Goal: Task Accomplishment & Management: Manage account settings

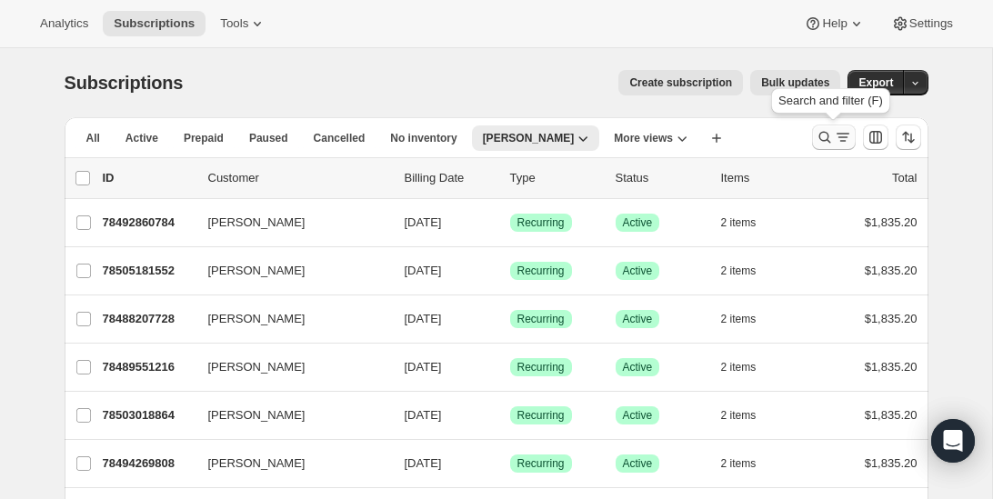
click at [823, 136] on icon "Search and filter results" at bounding box center [824, 137] width 18 height 18
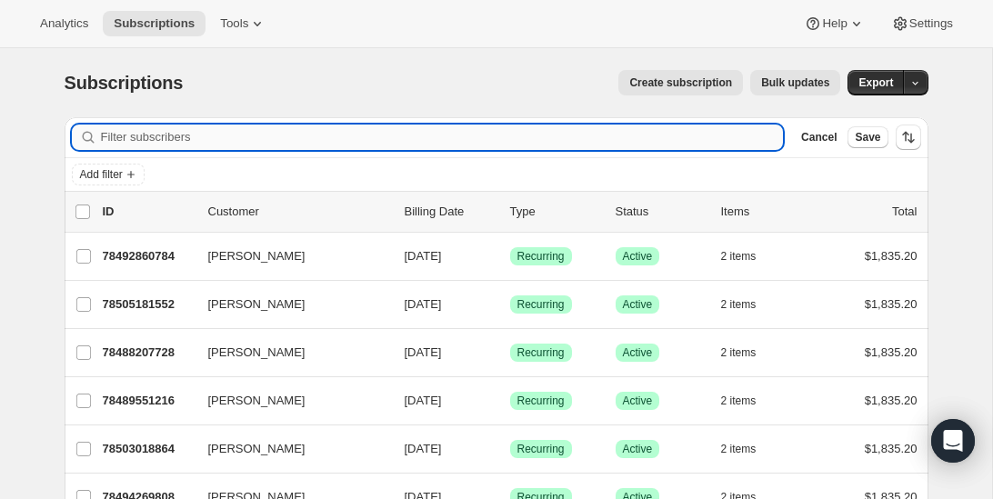
click at [205, 139] on input "Filter subscribers" at bounding box center [442, 137] width 683 height 25
click at [138, 171] on icon "Add filter" at bounding box center [131, 174] width 15 height 15
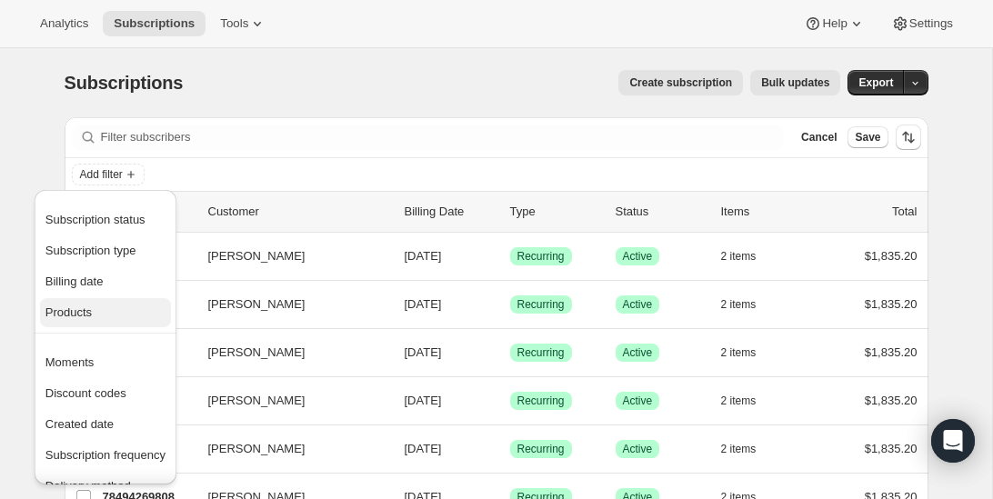
click at [77, 311] on span "Products" at bounding box center [68, 312] width 46 height 14
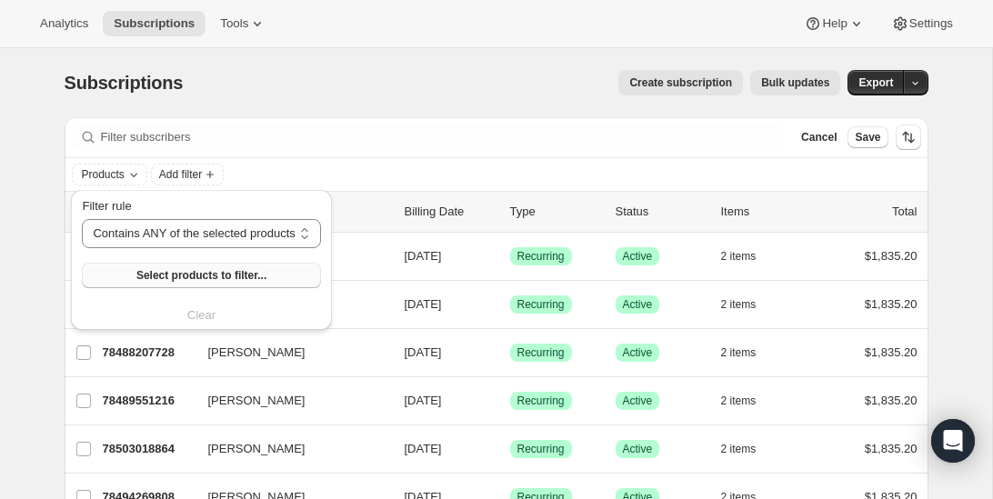
click at [170, 277] on span "Select products to filter..." at bounding box center [201, 275] width 130 height 15
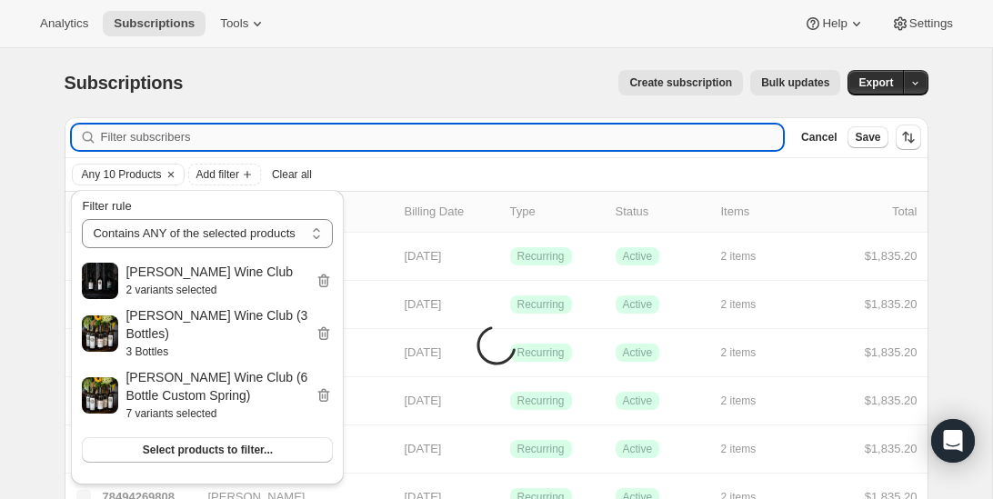
click at [554, 137] on input "Filter subscribers" at bounding box center [442, 137] width 683 height 25
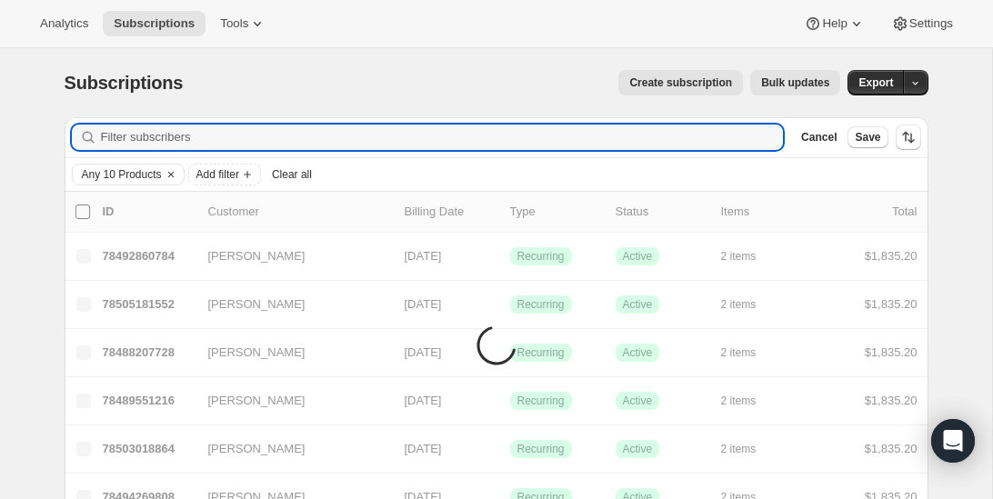
click at [84, 208] on input "0 selected" at bounding box center [82, 212] width 15 height 15
checkbox input "true"
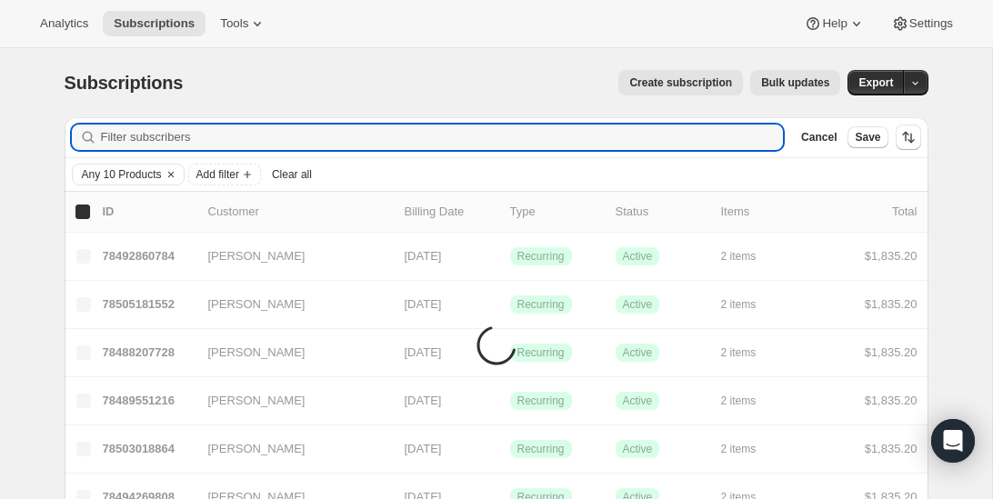
checkbox input "true"
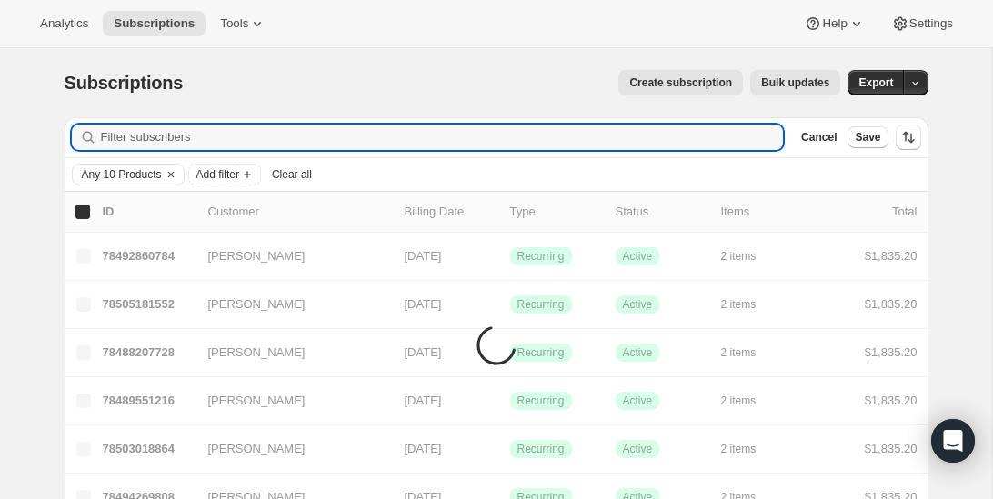
checkbox input "true"
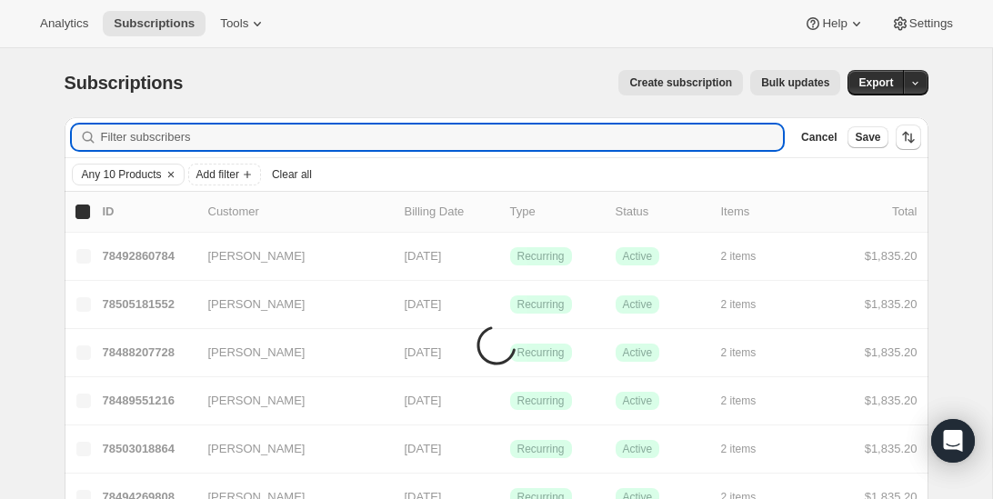
checkbox input "true"
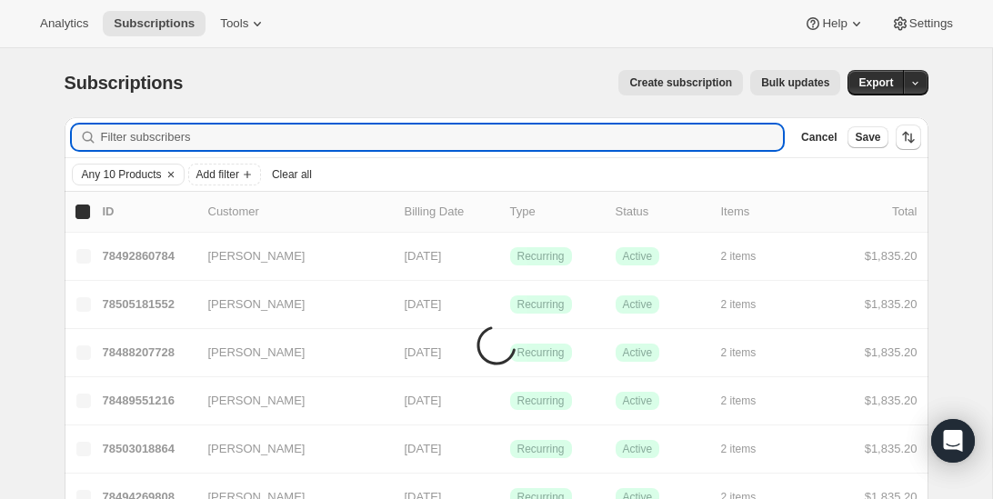
checkbox input "true"
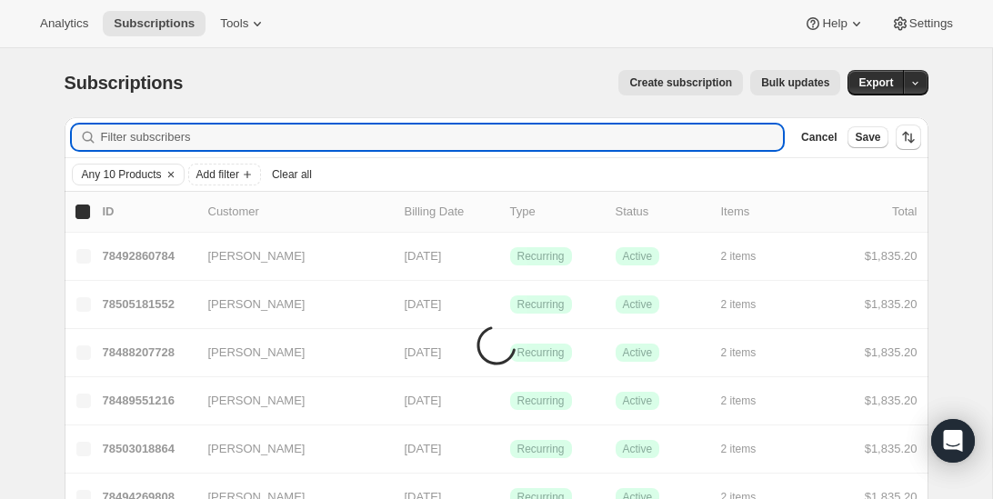
checkbox input "true"
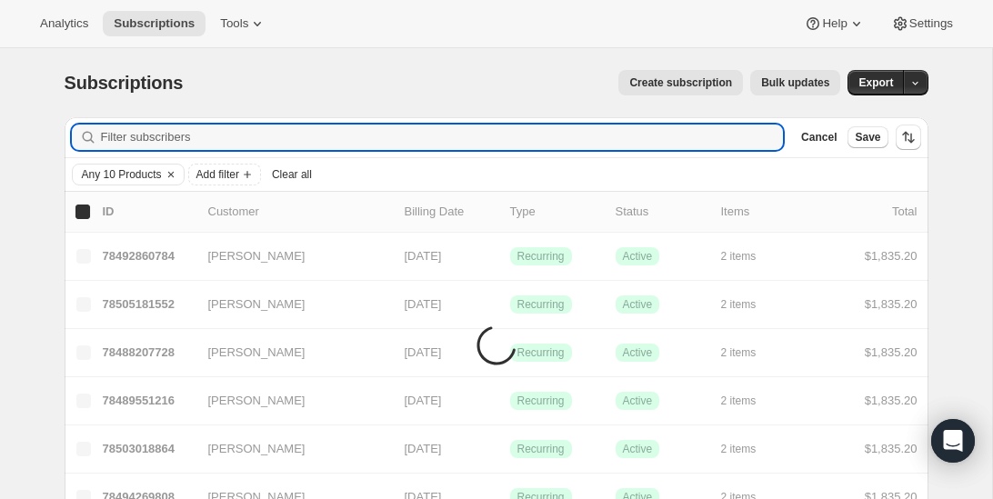
checkbox input "true"
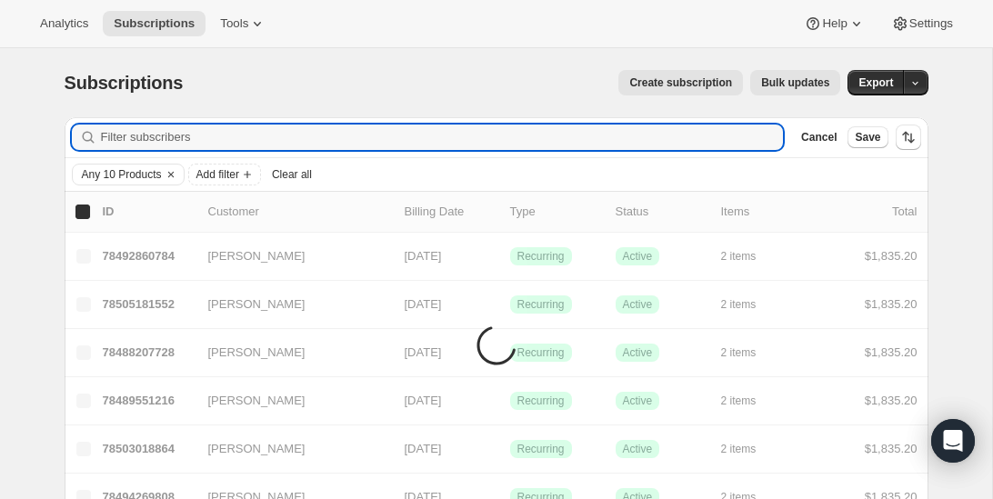
checkbox input "true"
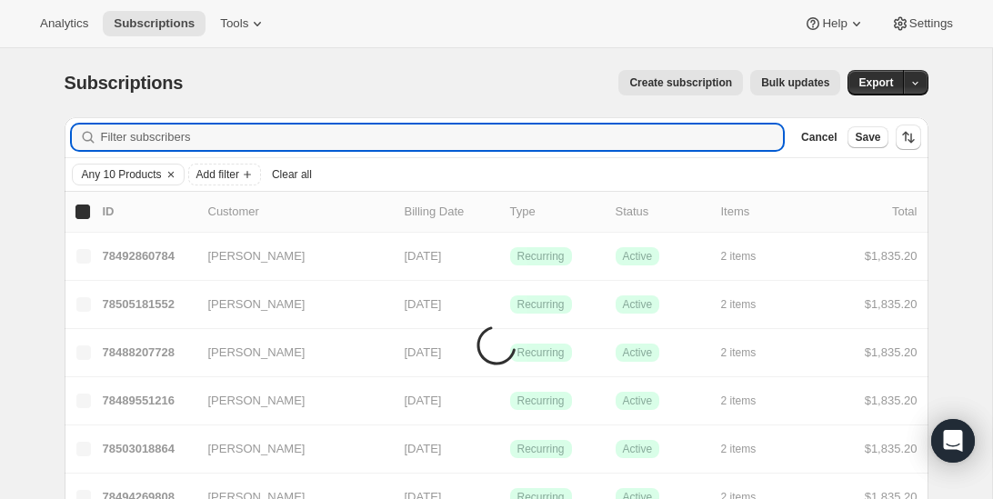
checkbox input "true"
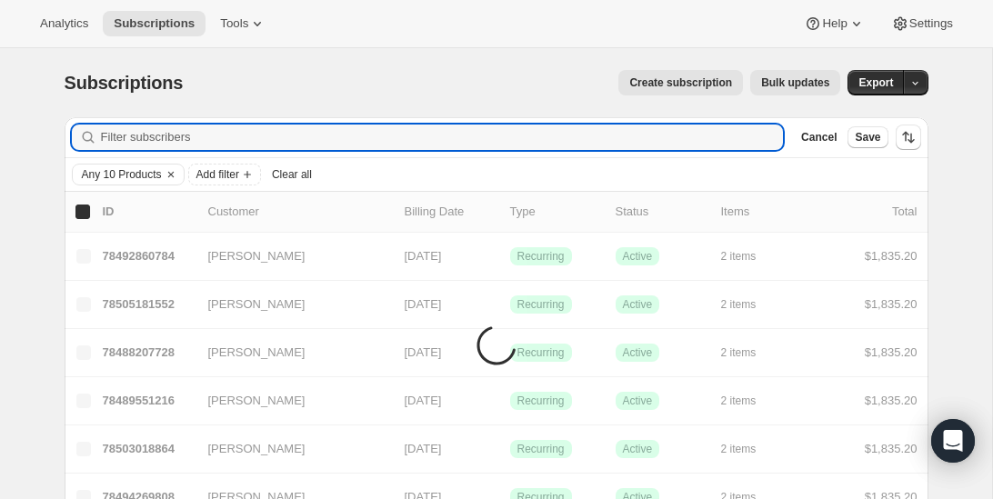
checkbox input "true"
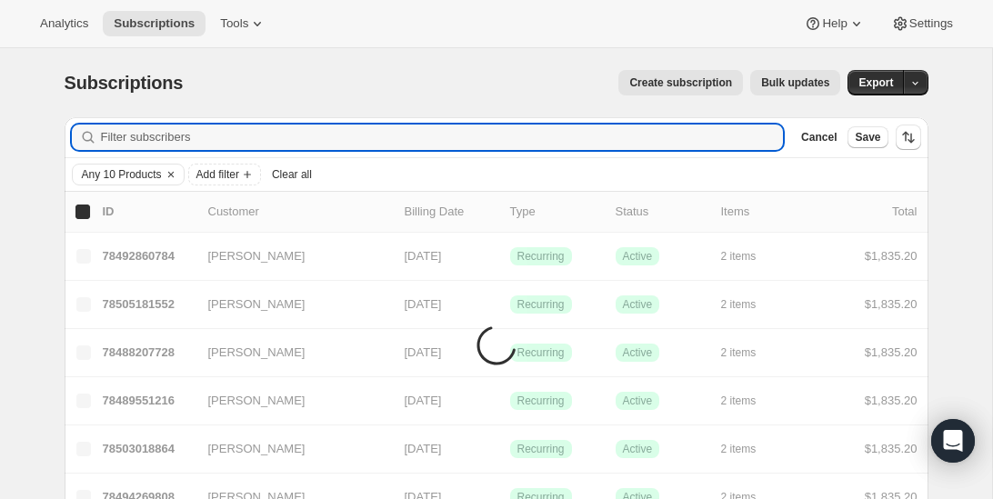
checkbox input "true"
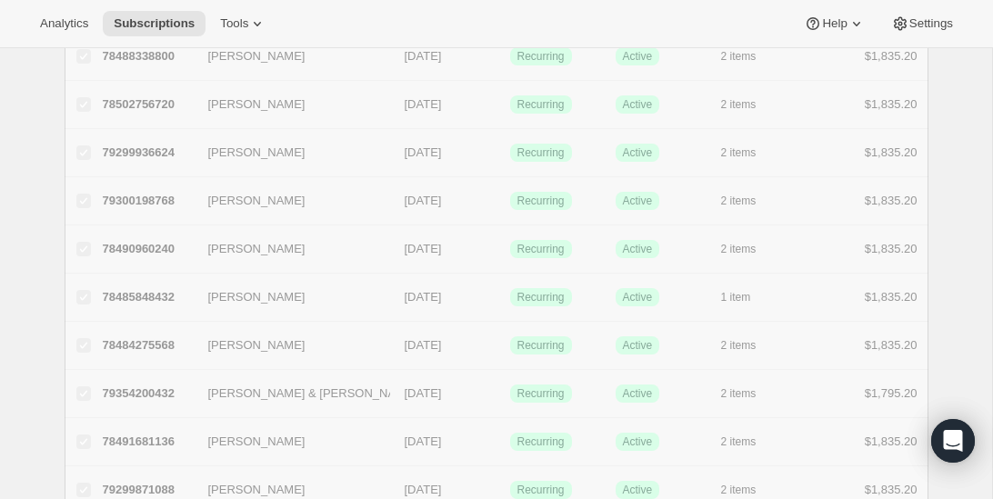
checkbox input "false"
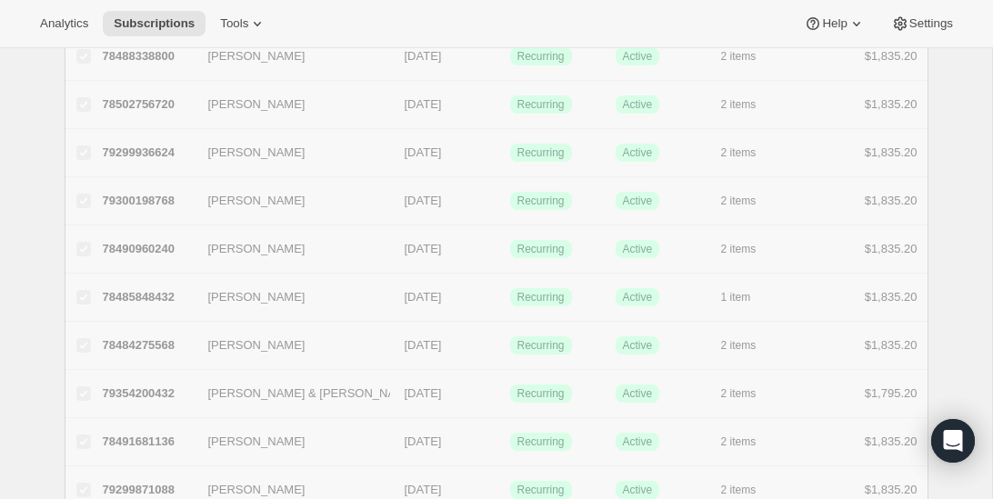
checkbox input "false"
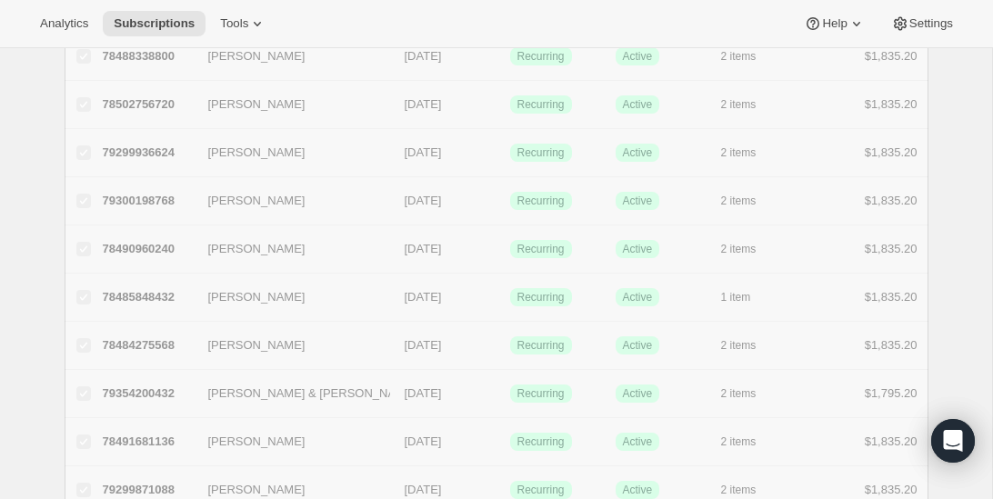
checkbox input "false"
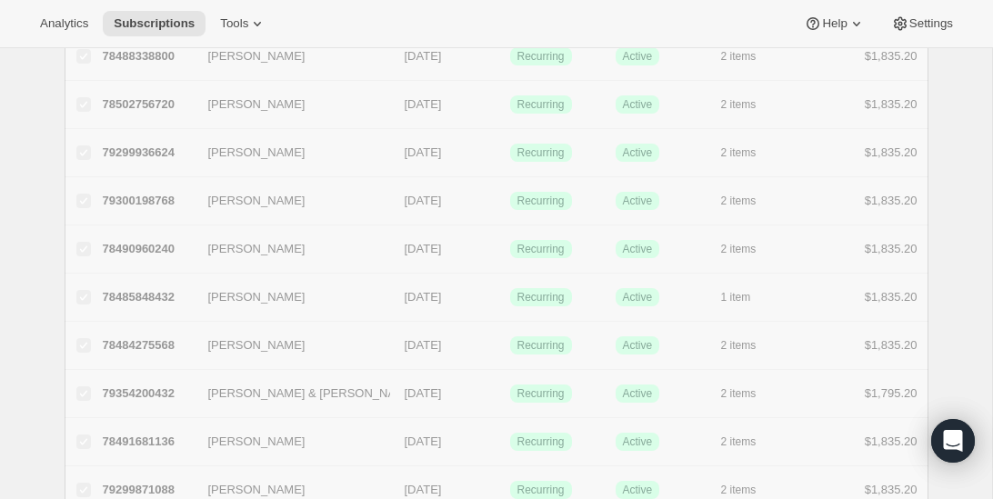
checkbox input "false"
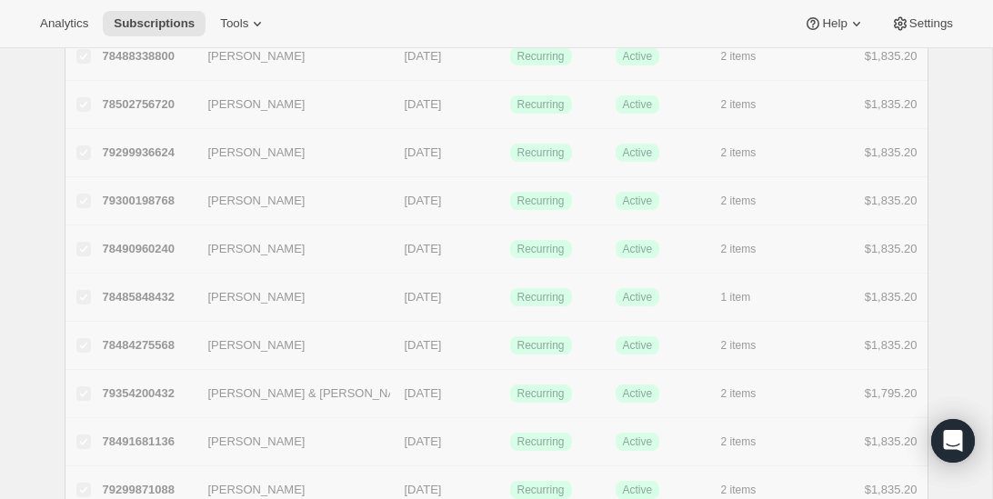
checkbox input "false"
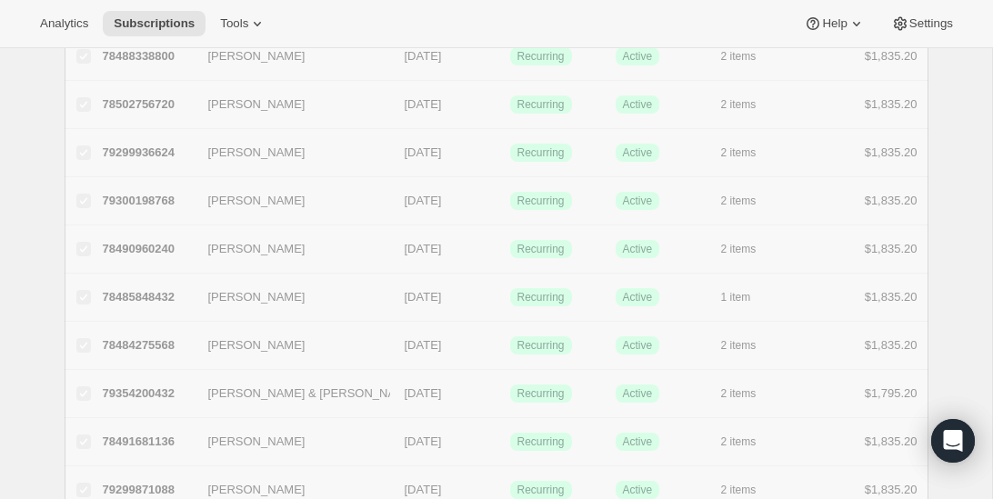
checkbox input "false"
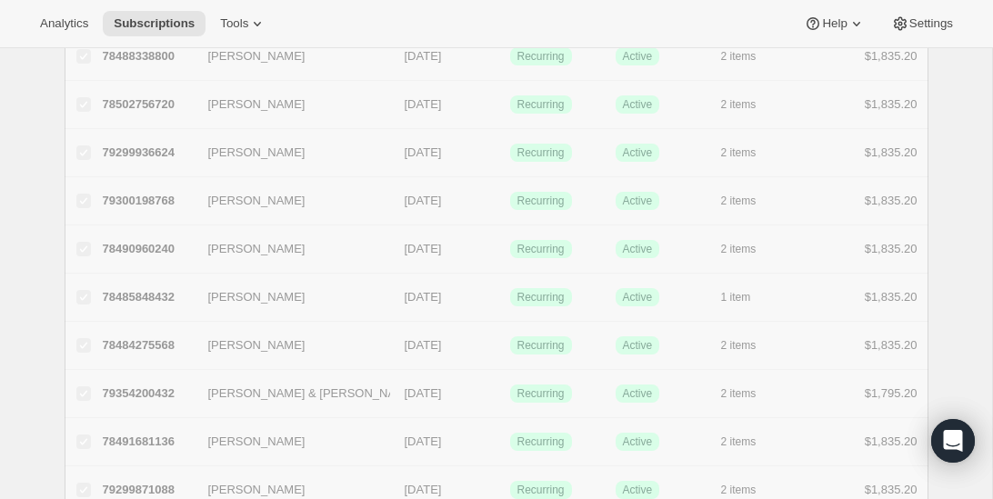
checkbox input "false"
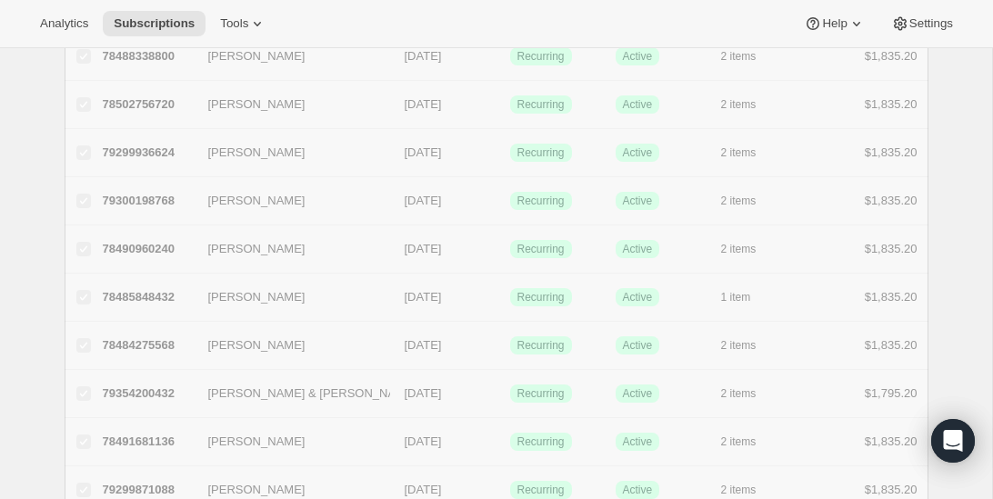
checkbox input "false"
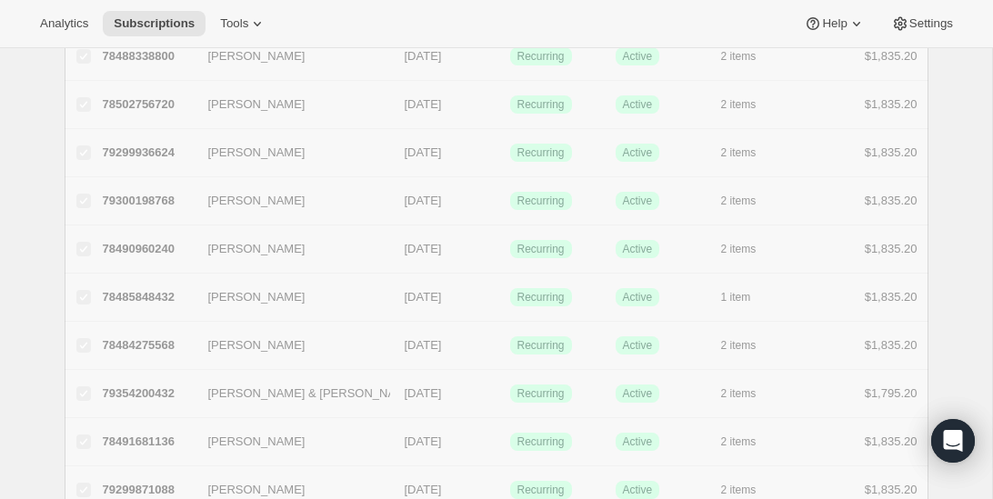
checkbox input "false"
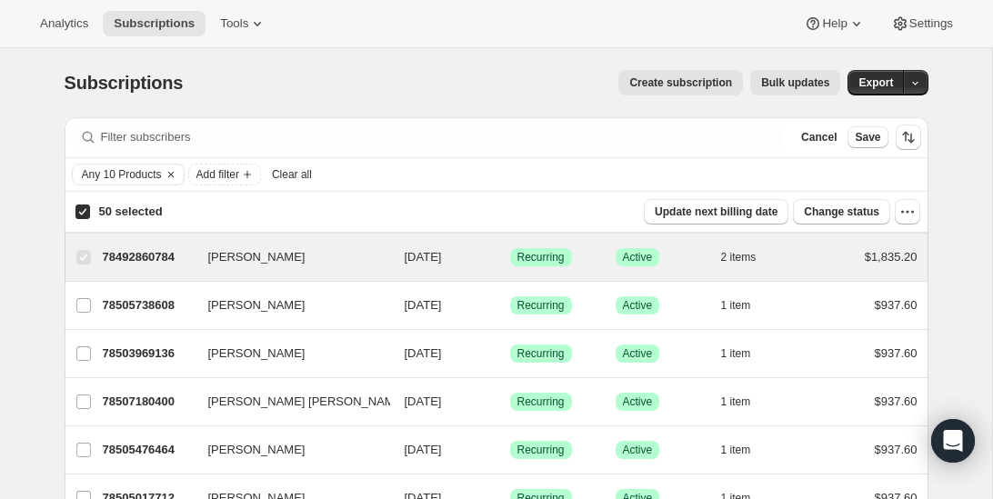
click at [85, 206] on input "50 selected" at bounding box center [82, 212] width 15 height 15
checkbox input "false"
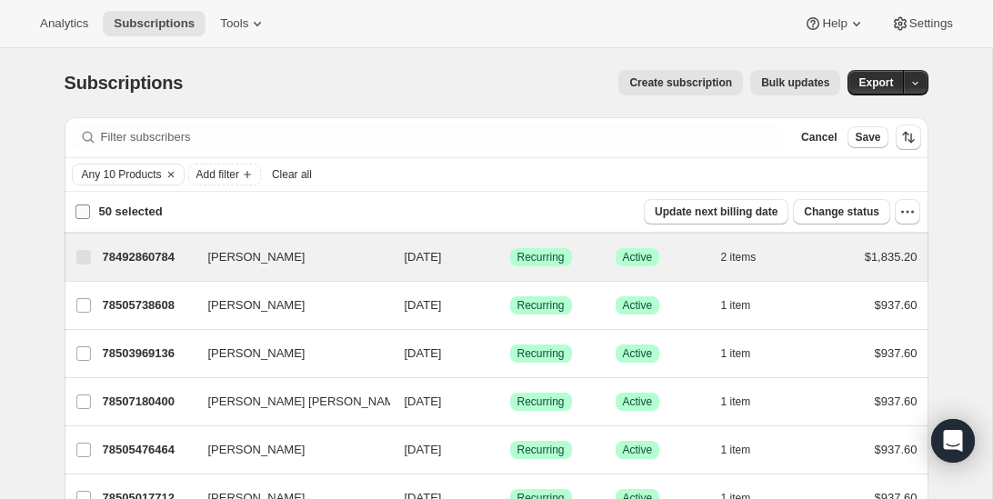
checkbox input "false"
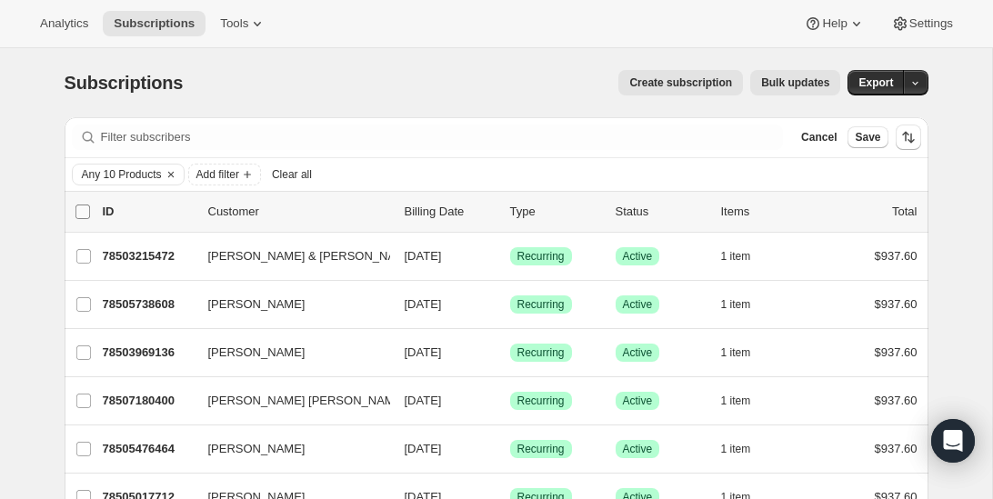
click at [85, 206] on input "0 selected" at bounding box center [82, 212] width 15 height 15
checkbox input "true"
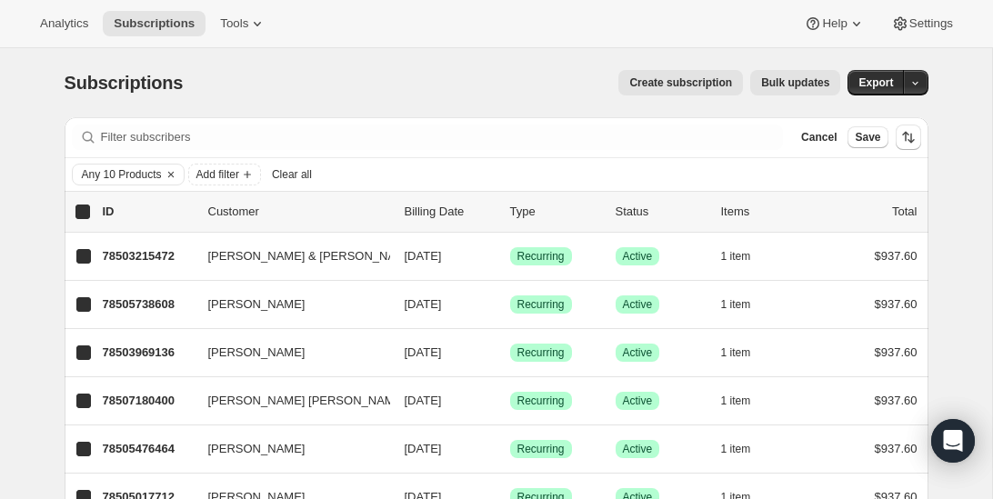
checkbox input "true"
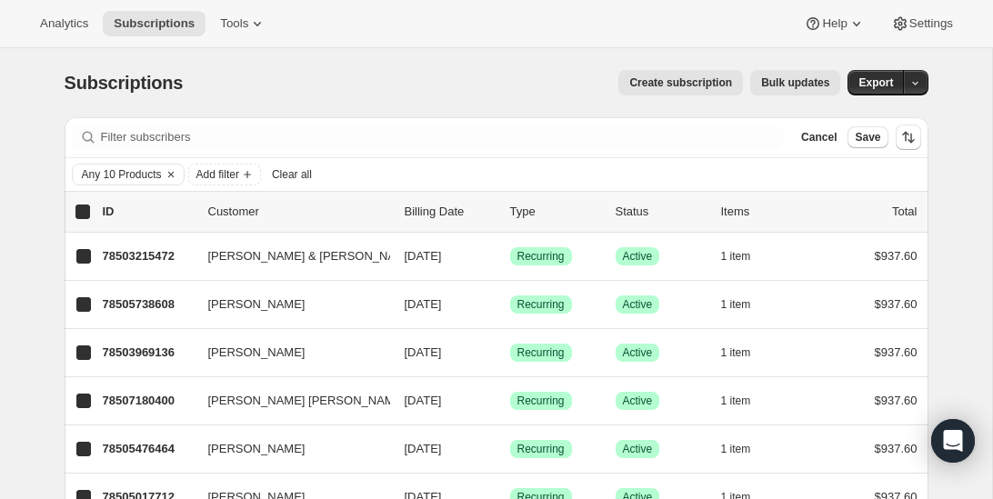
checkbox input "true"
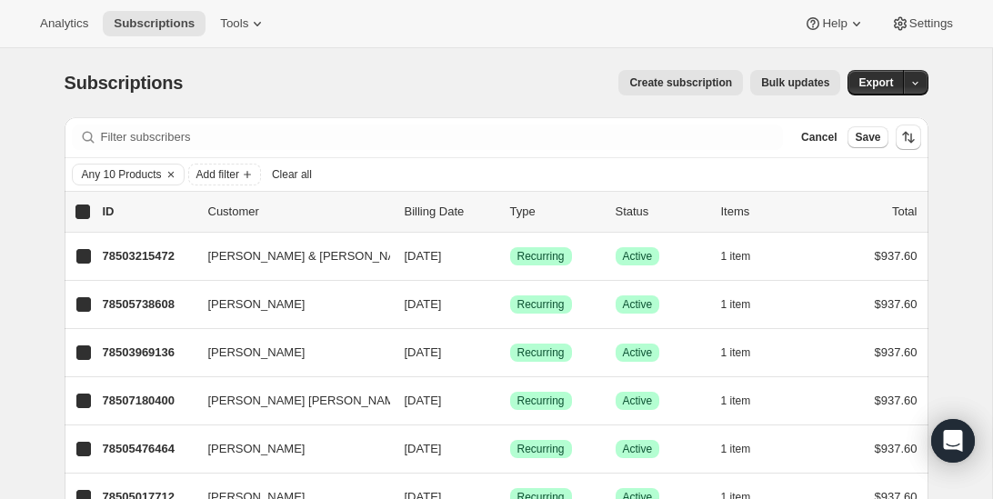
checkbox input "true"
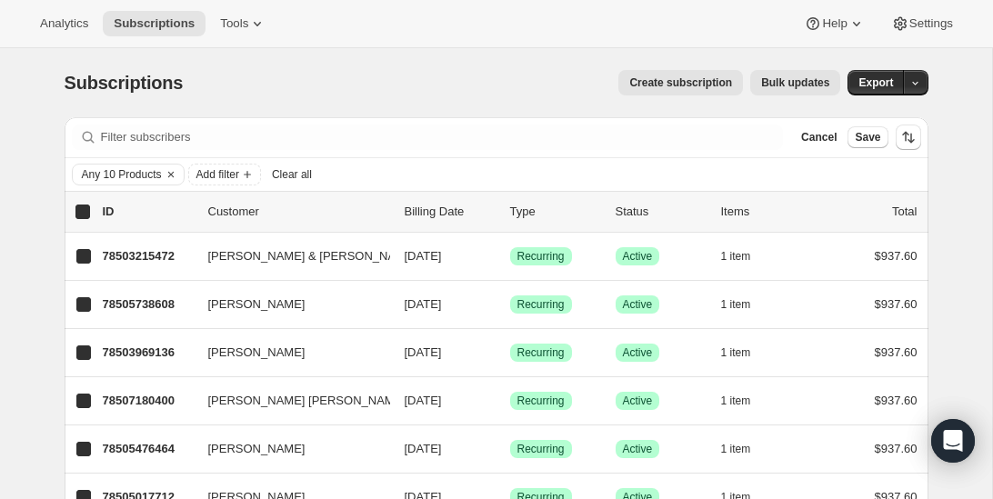
checkbox input "true"
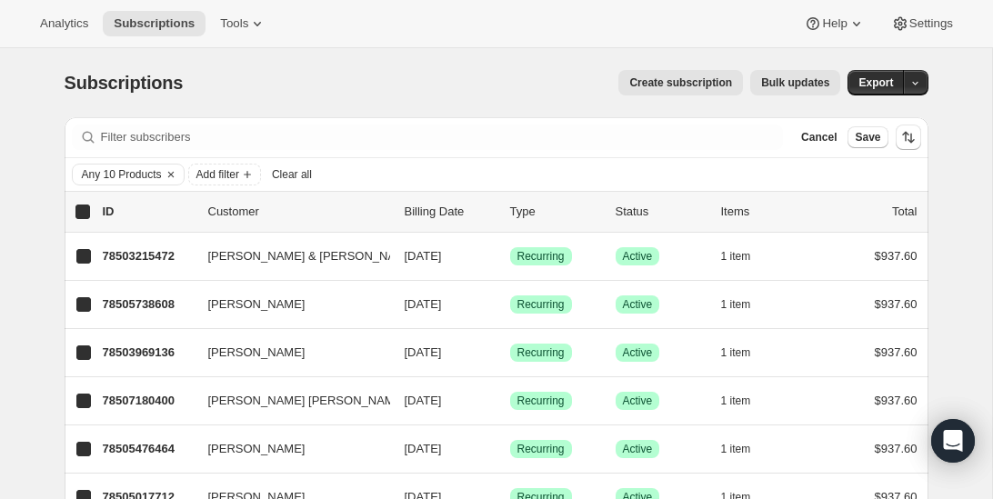
checkbox input "true"
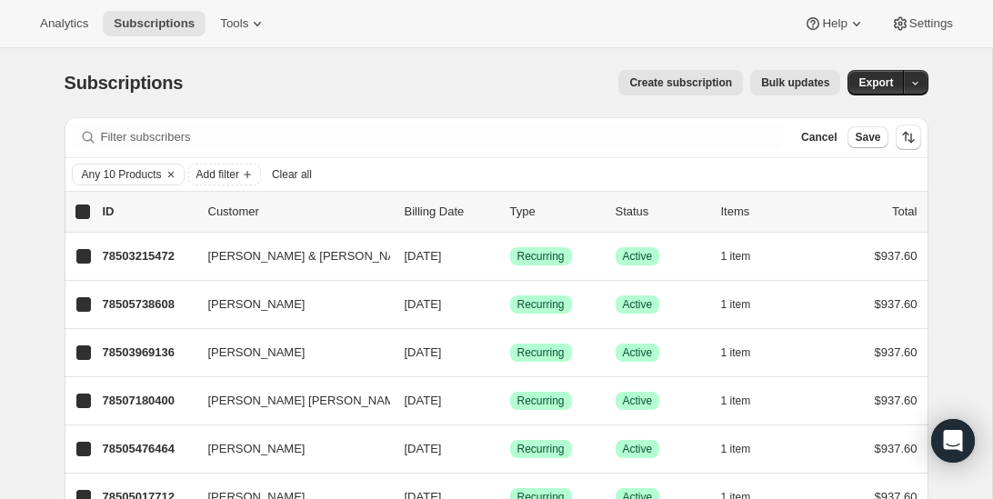
checkbox input "true"
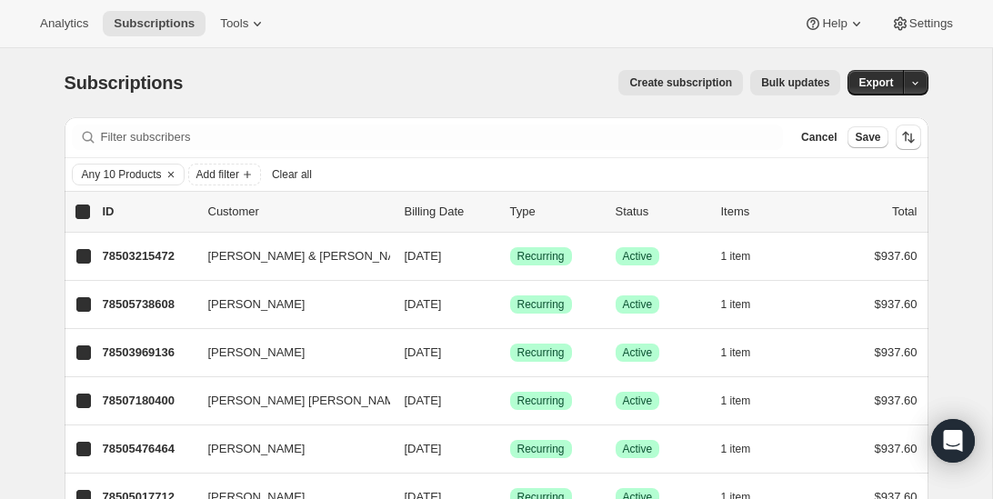
checkbox input "true"
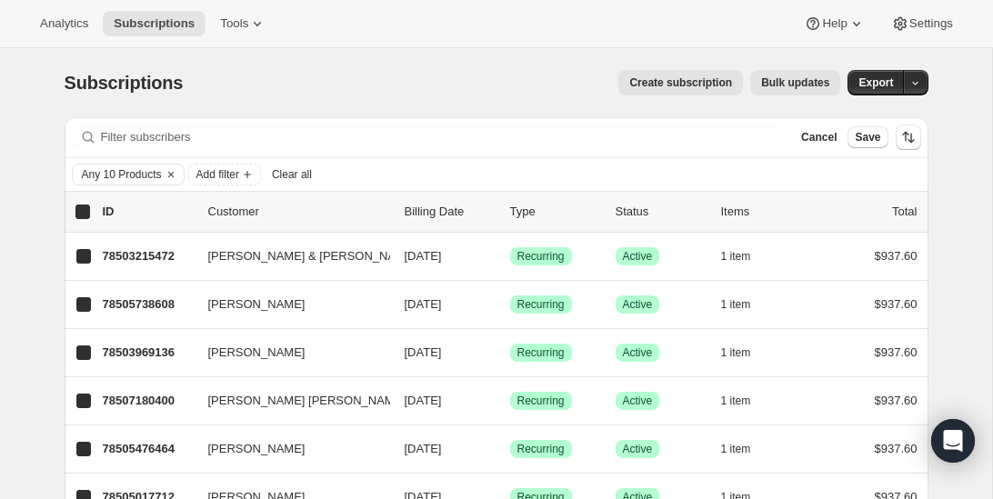
checkbox input "true"
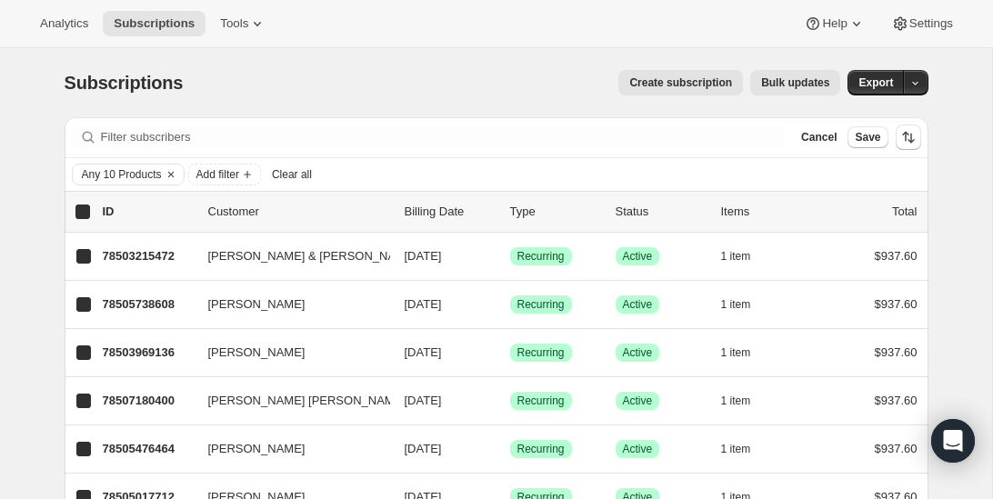
checkbox input "true"
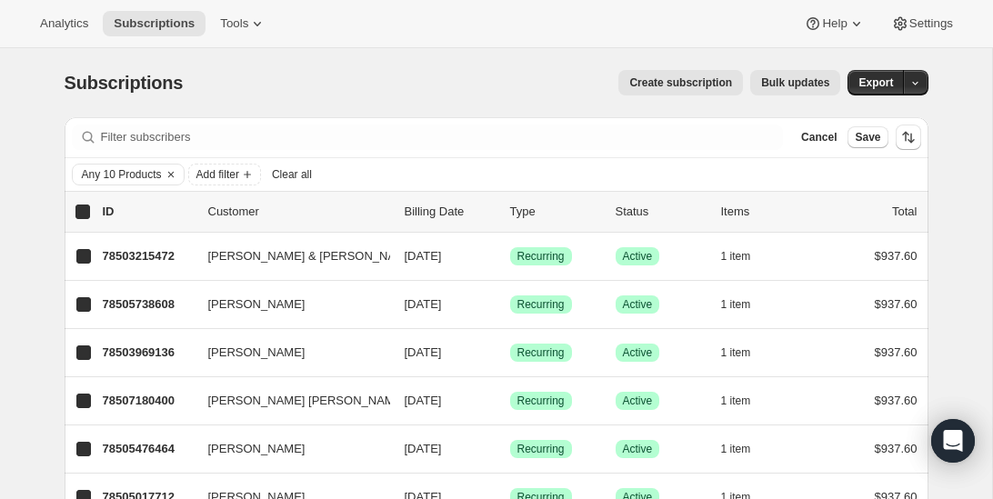
checkbox input "true"
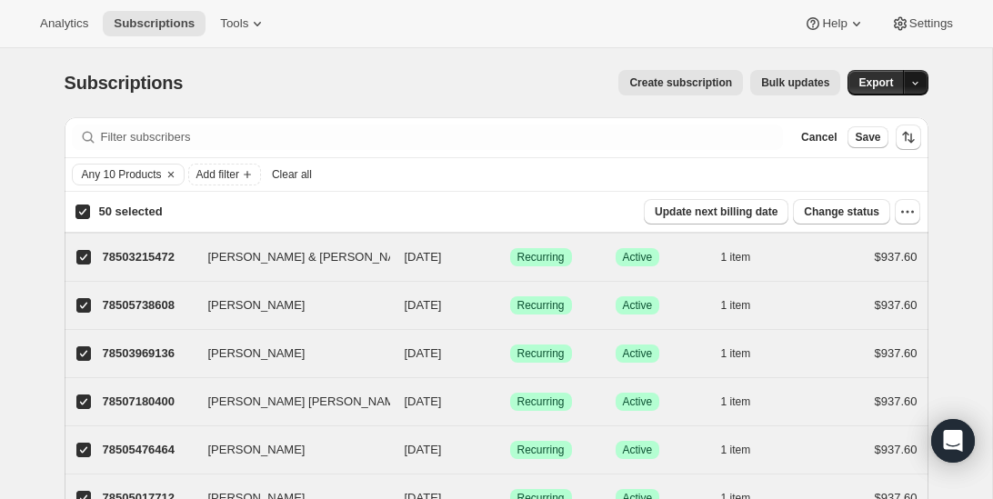
click at [923, 75] on button "button" at bounding box center [915, 82] width 25 height 25
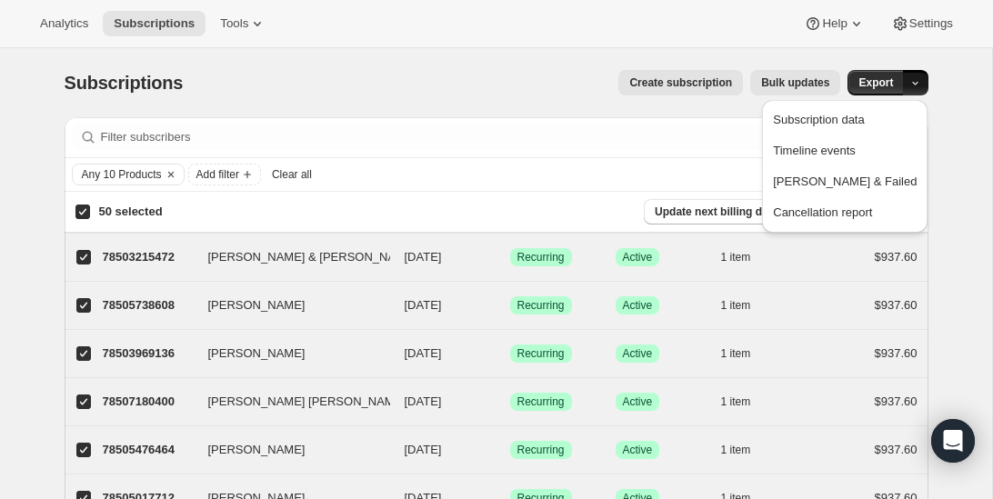
click at [654, 165] on div "Any 10 Products Add filter Clear all" at bounding box center [496, 175] width 849 height 22
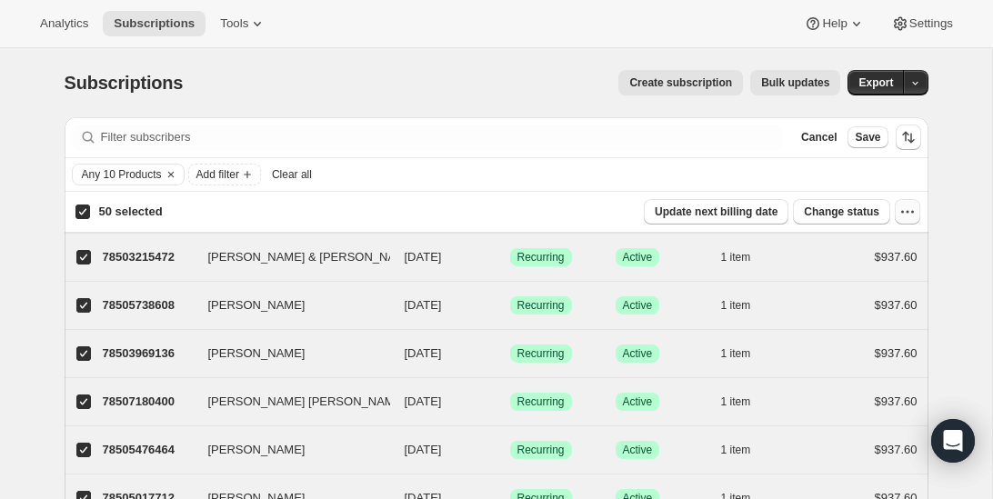
click at [904, 209] on icon "button" at bounding box center [907, 212] width 18 height 18
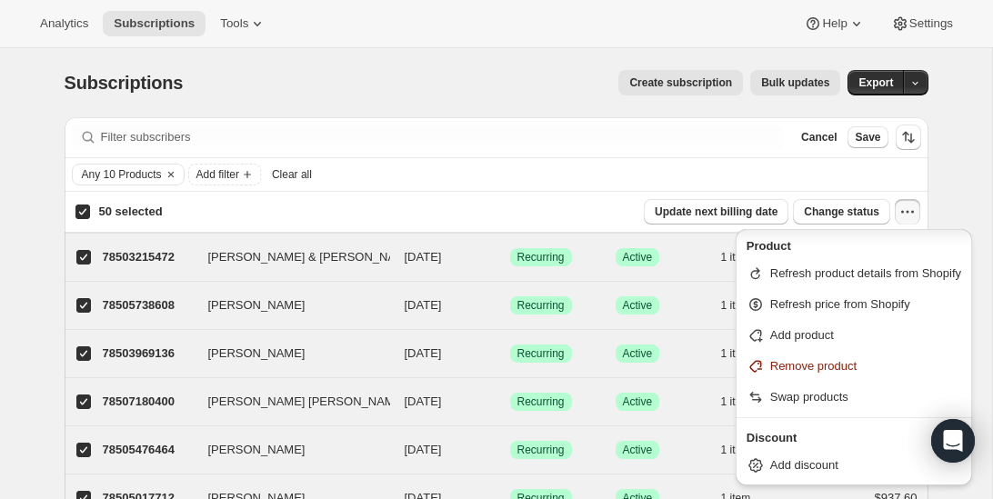
scroll to position [215, 0]
click at [589, 199] on div "50 selected Update next billing date Change status" at bounding box center [495, 211] width 861 height 25
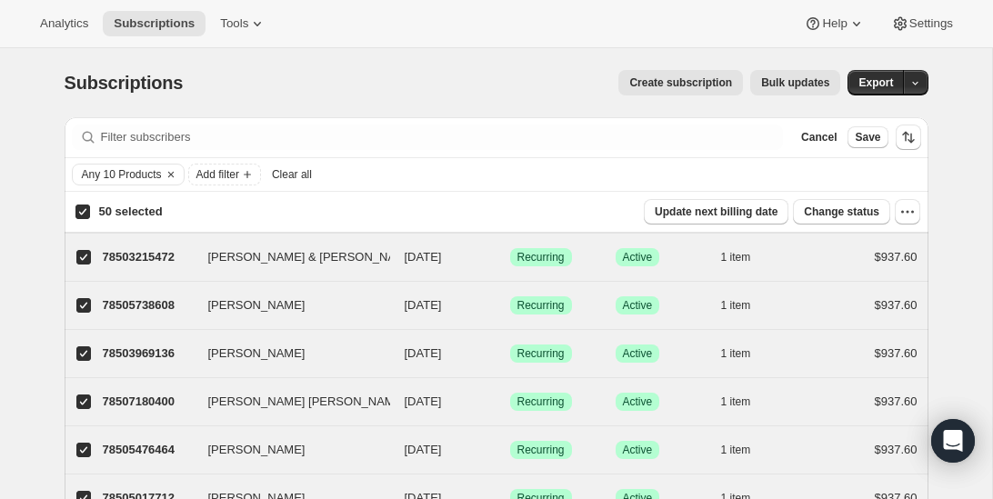
scroll to position [0, 0]
click at [263, 24] on icon at bounding box center [257, 24] width 18 height 18
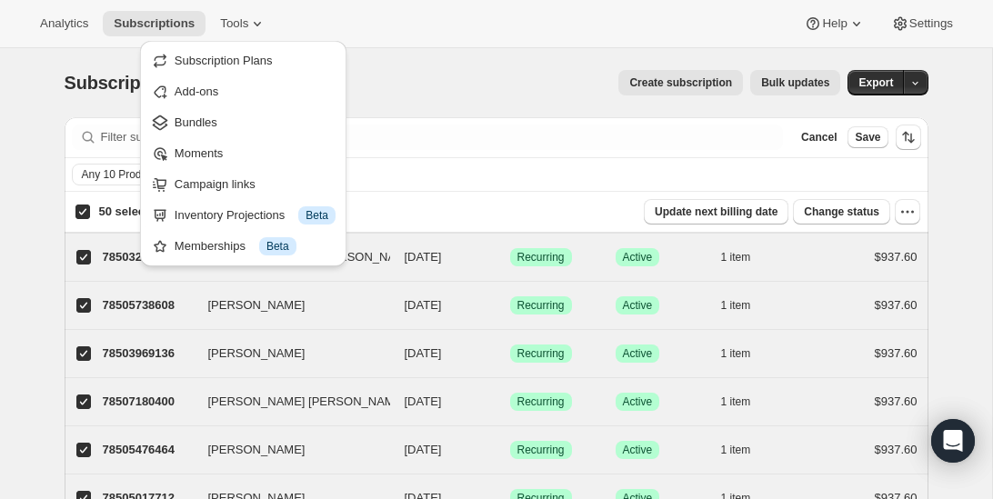
click at [420, 77] on div "Create subscription Bulk updates" at bounding box center [522, 82] width 635 height 25
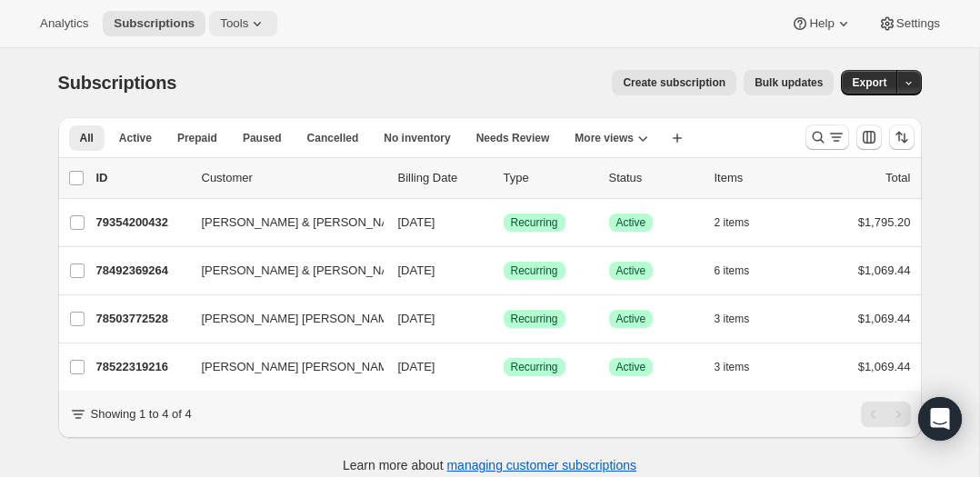
click at [248, 24] on span "Tools" at bounding box center [234, 23] width 28 height 15
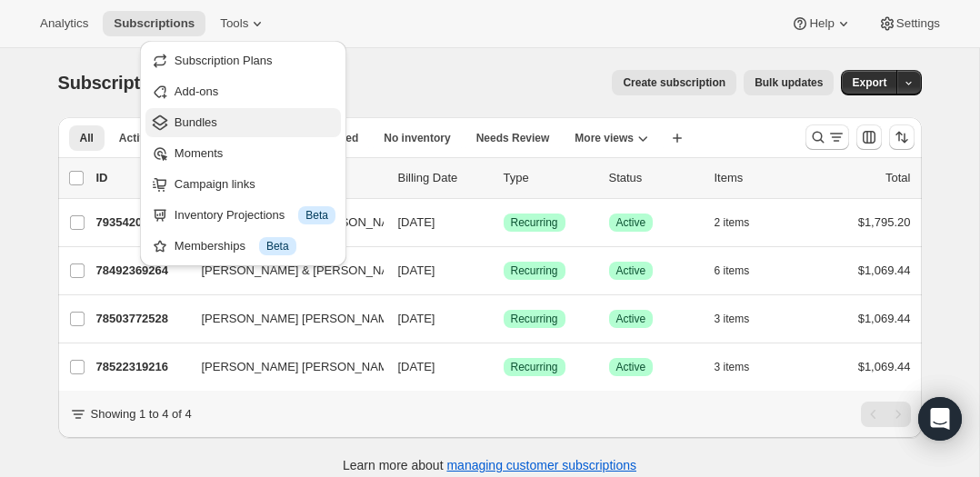
click at [205, 117] on span "Bundles" at bounding box center [196, 122] width 43 height 14
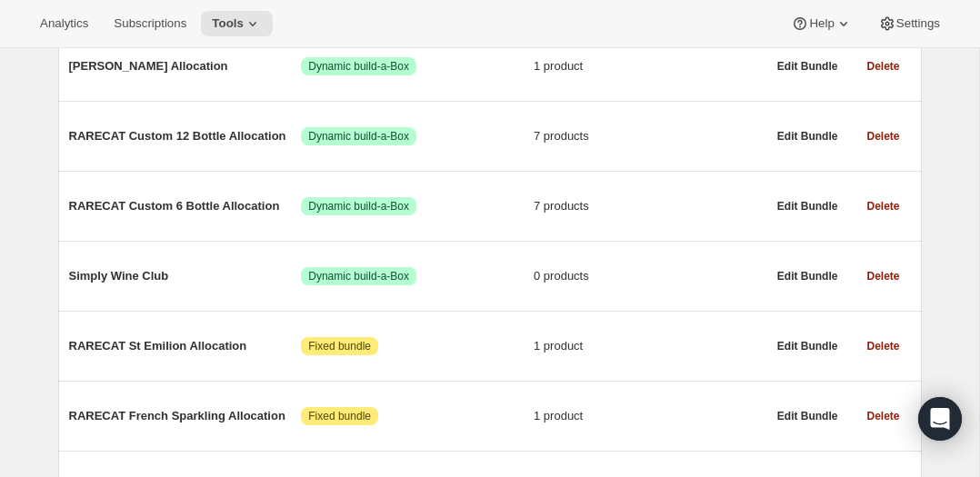
scroll to position [581, 0]
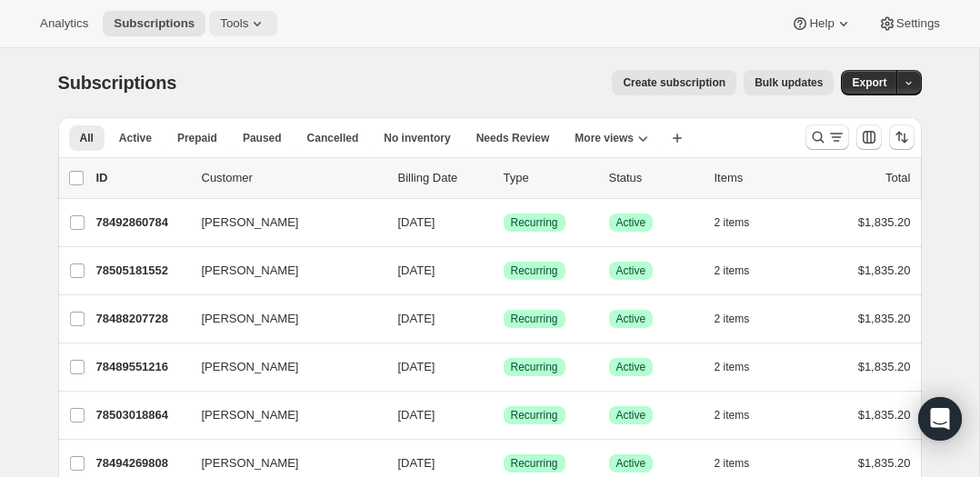
click at [253, 19] on icon at bounding box center [257, 24] width 18 height 18
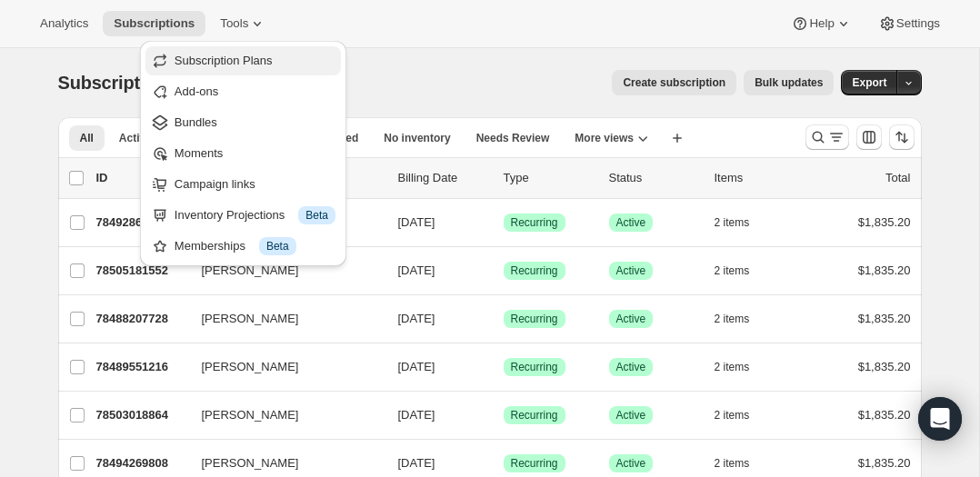
click at [218, 56] on span "Subscription Plans" at bounding box center [224, 61] width 98 height 14
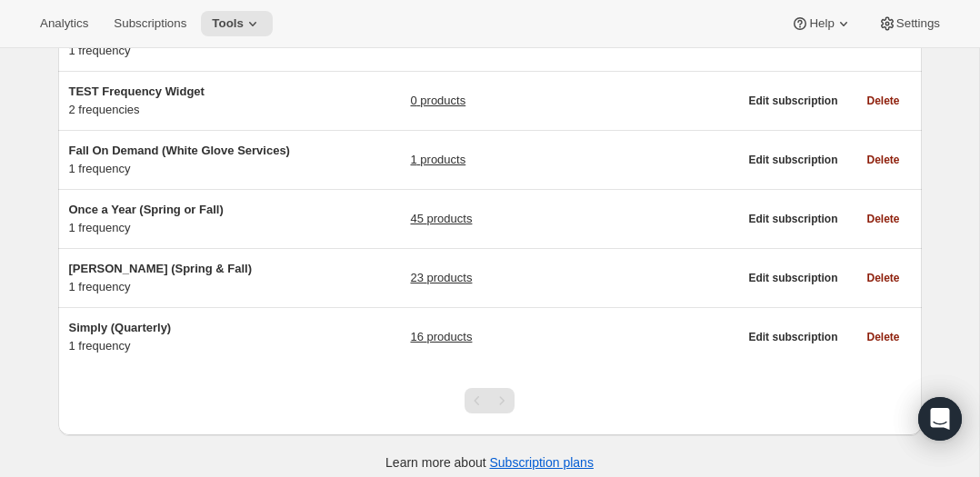
scroll to position [221, 0]
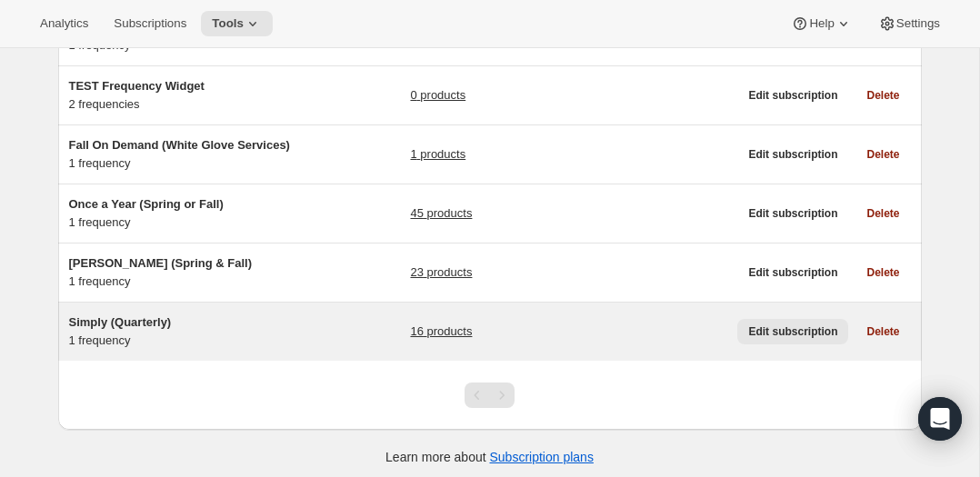
click at [781, 332] on span "Edit subscription" at bounding box center [792, 332] width 89 height 15
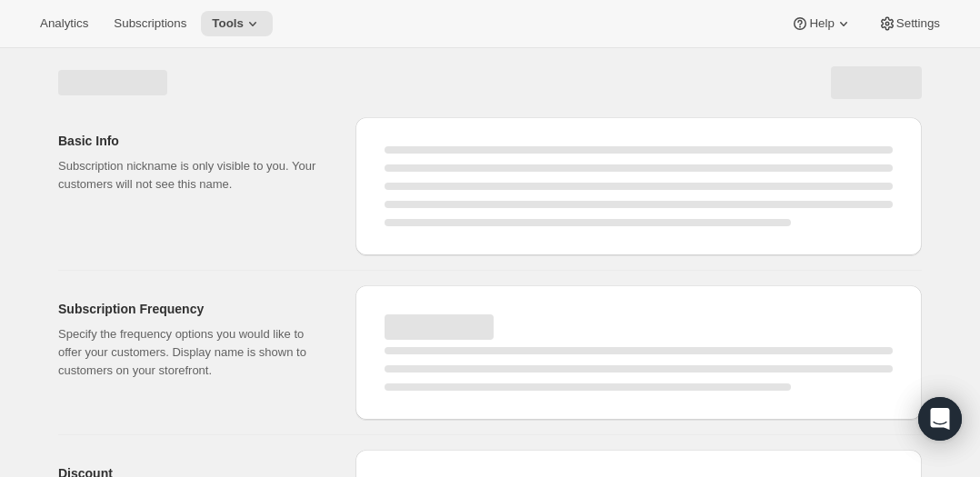
select select "WEEK"
select select "MONTH"
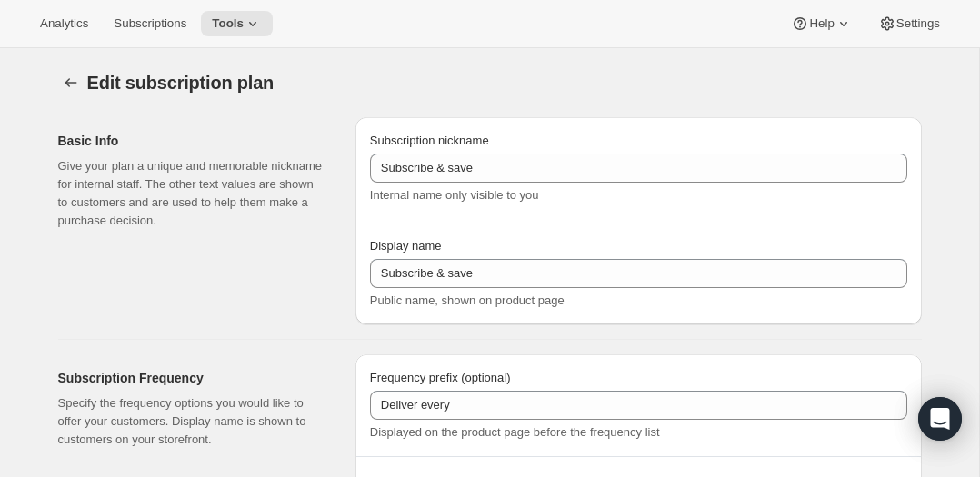
type input "Simply (Quarterly)"
type input "Join Simply Club"
type input "Delivery every"
type input "3"
select select "MONTH"
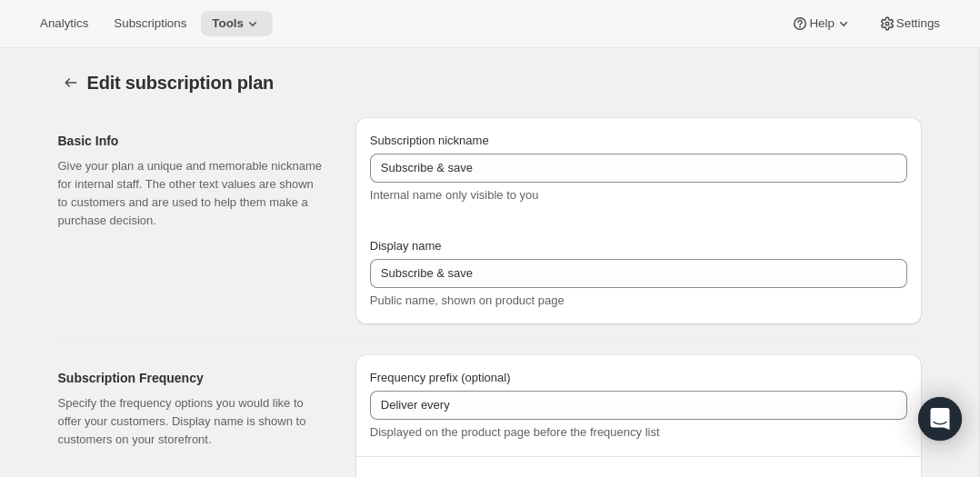
type input "3 months"
type input "20"
type input "No obligations, change or cancel your subscription anytime."
checkbox input "true"
select select "YEARDAY"
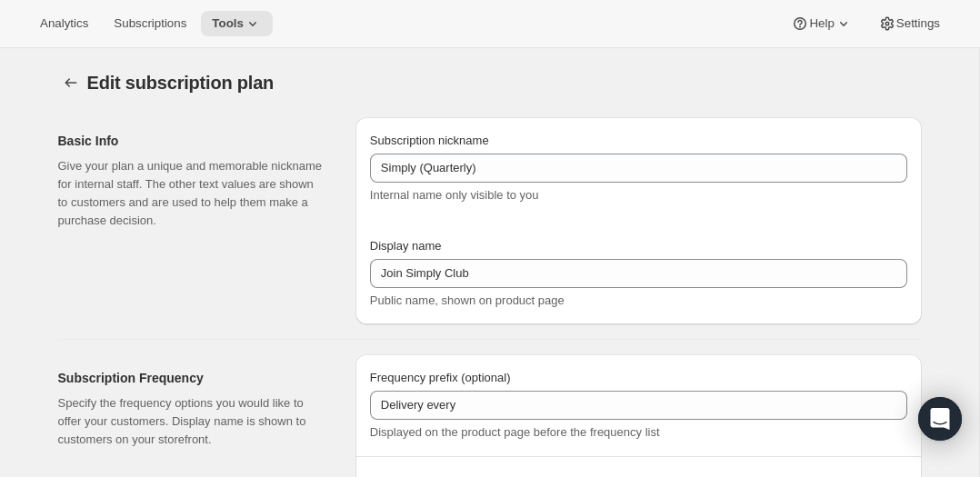
select select "2"
select select "15"
select select "5"
select select "15"
select select "8"
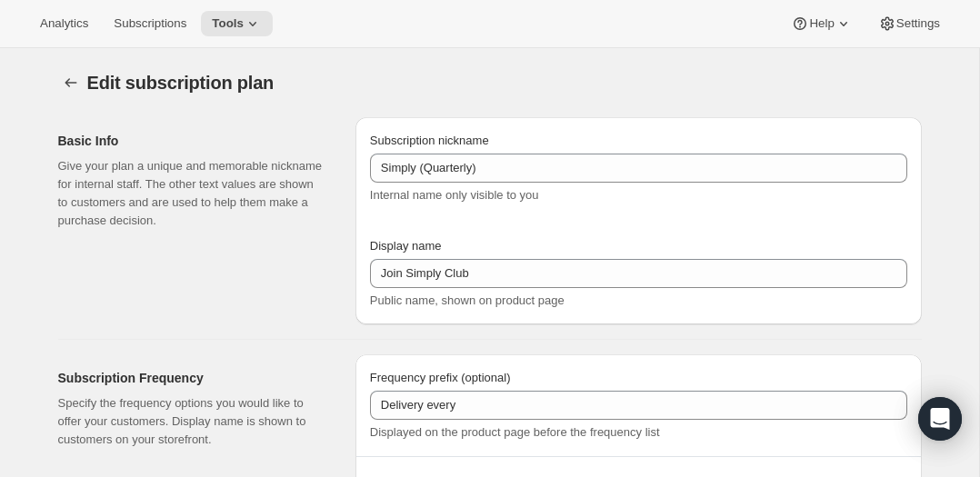
select select "15"
select select "11"
select select "15"
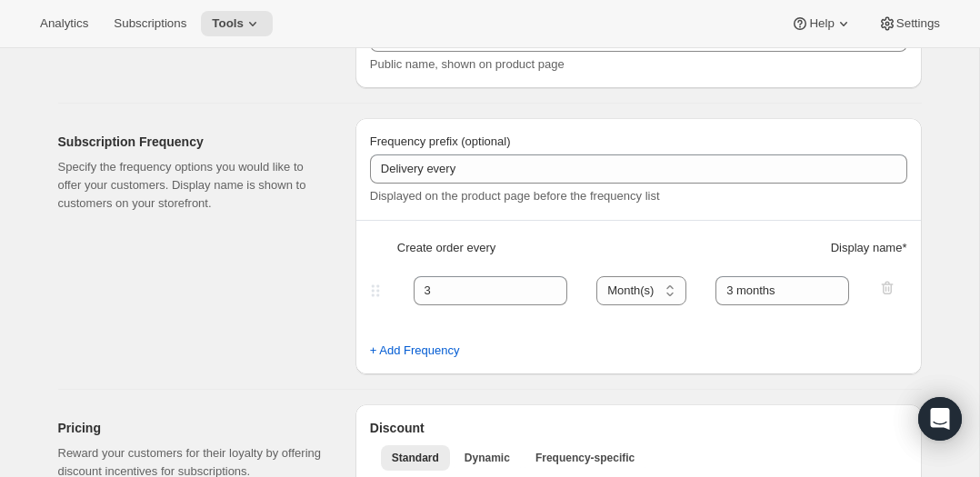
scroll to position [237, 0]
click at [163, 22] on span "Subscriptions" at bounding box center [150, 23] width 73 height 15
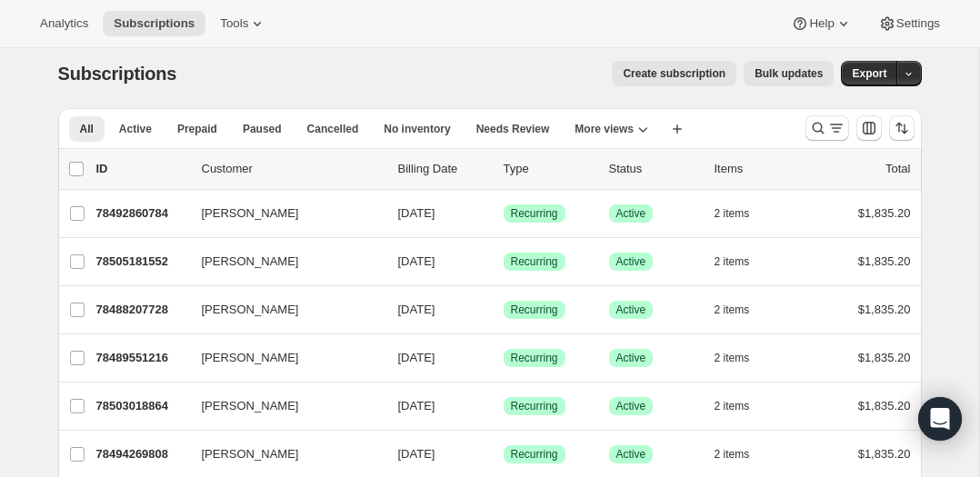
scroll to position [6, 0]
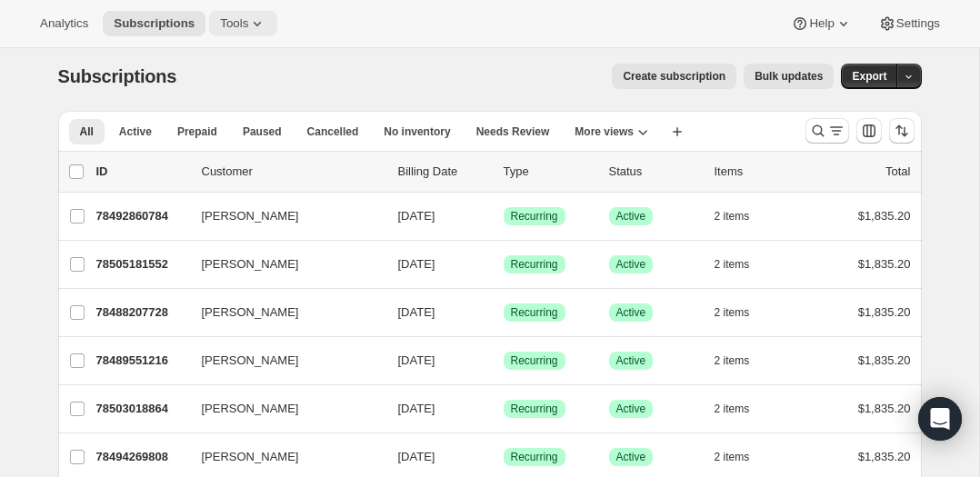
click at [265, 20] on icon at bounding box center [257, 24] width 18 height 18
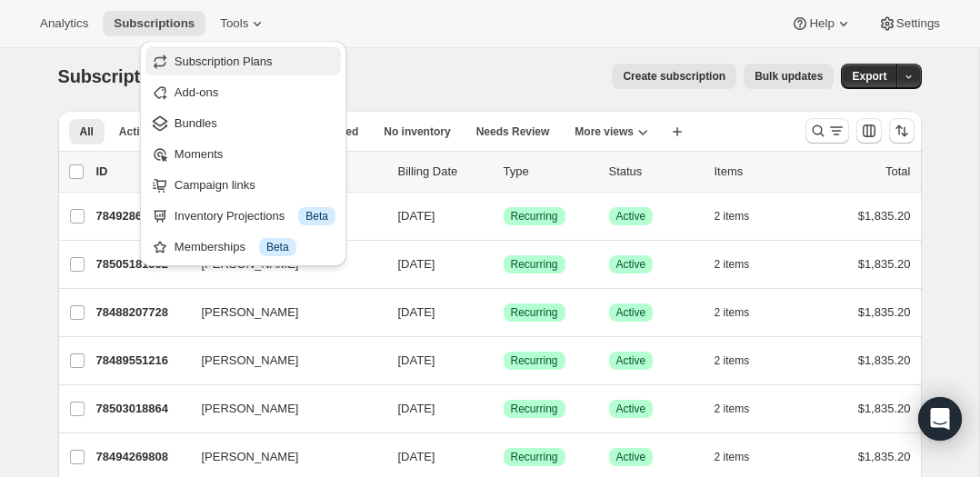
click at [243, 55] on span "Subscription Plans" at bounding box center [224, 62] width 98 height 14
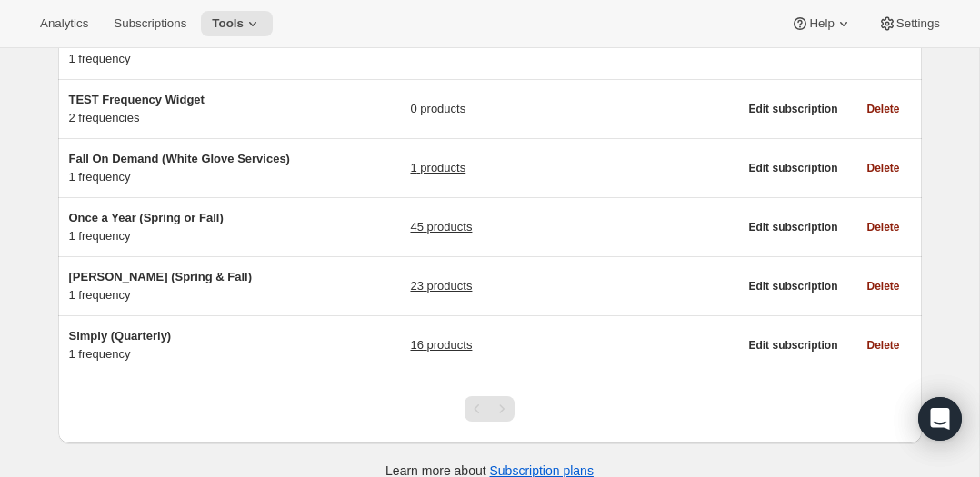
scroll to position [227, 0]
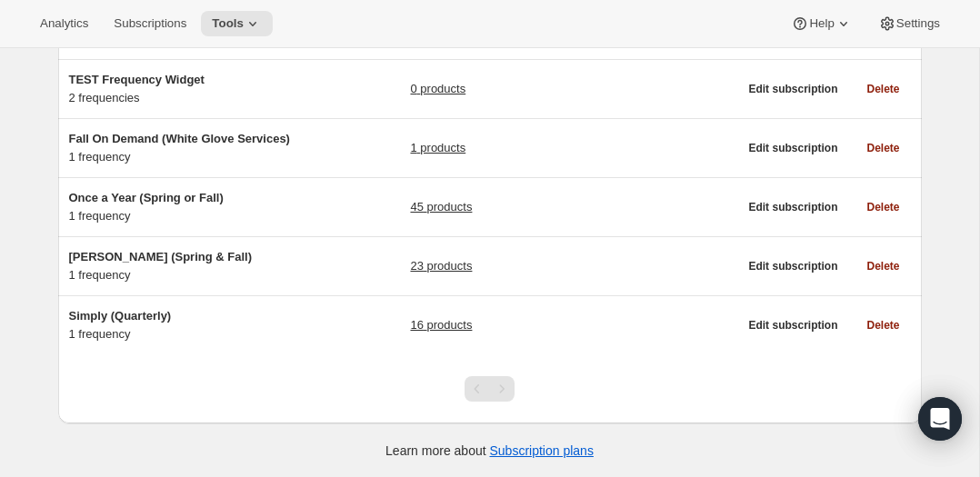
click at [503, 387] on div "Pagination" at bounding box center [501, 388] width 25 height 25
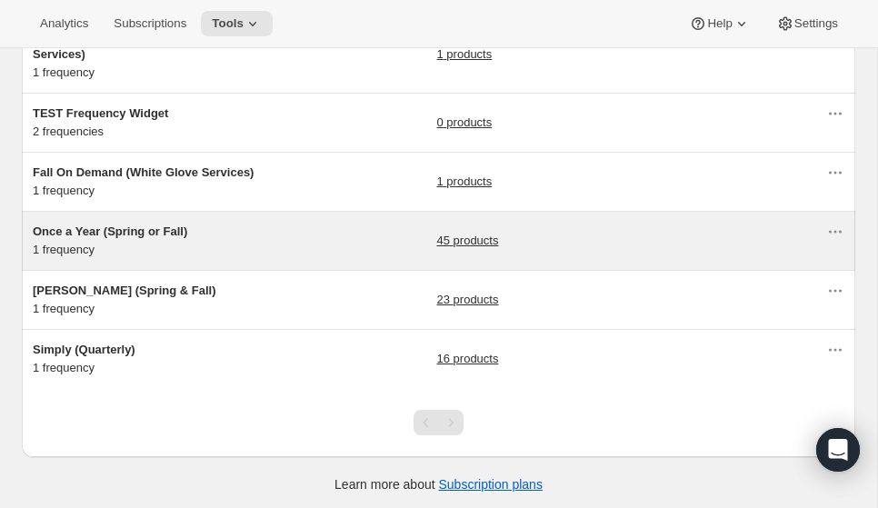
scroll to position [196, 0]
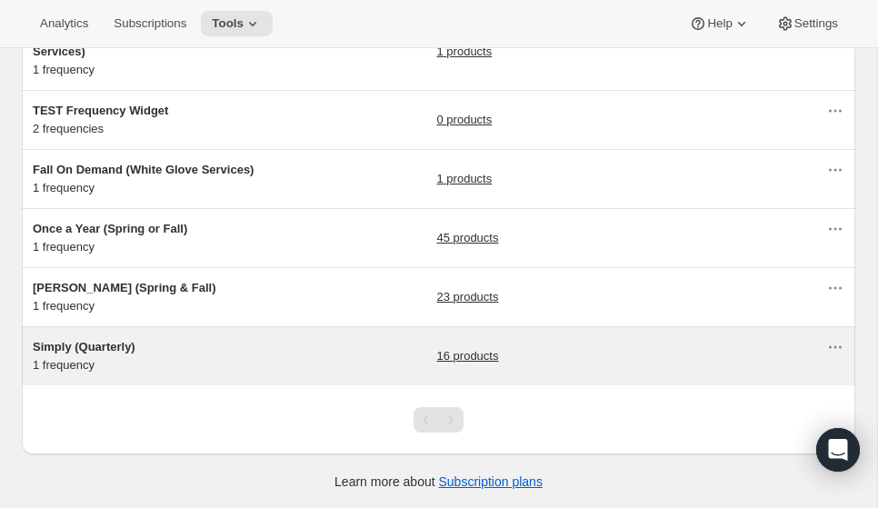
click at [467, 354] on link "16 products" at bounding box center [468, 356] width 62 height 18
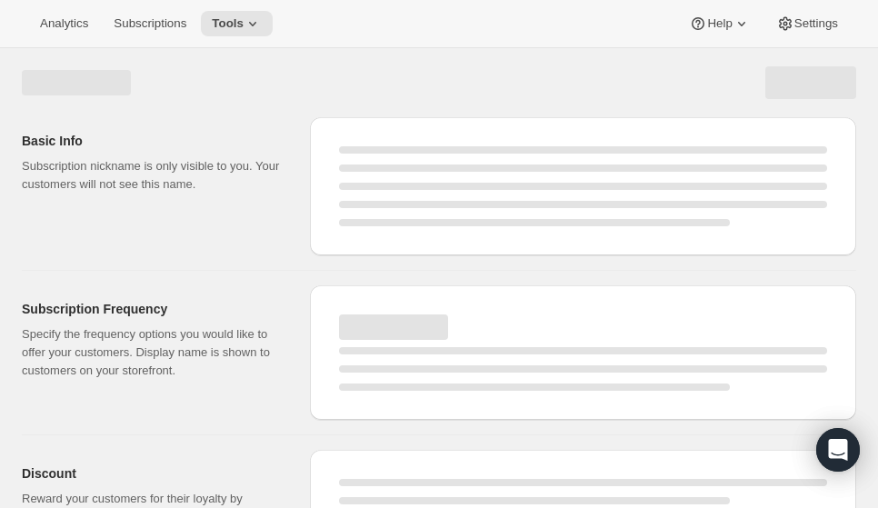
select select "WEEK"
select select "MONTH"
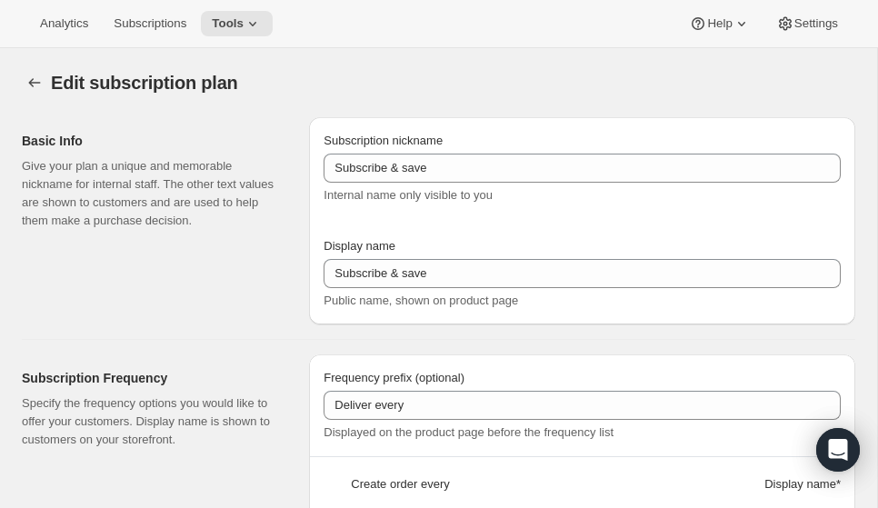
type input "Simply (Quarterly)"
type input "Join Simply Club"
type input "Delivery every"
type input "3"
select select "MONTH"
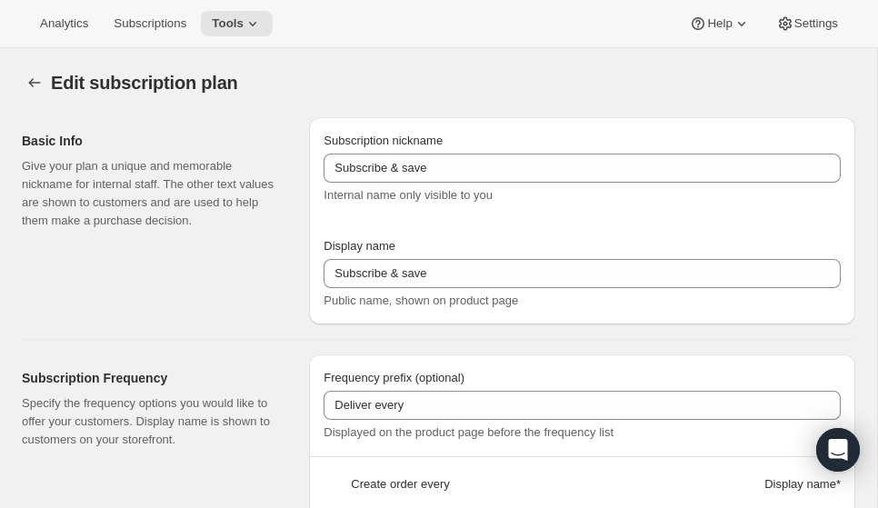
type input "3 months"
type input "20"
type input "No obligations, change or cancel your subscription anytime."
checkbox input "true"
select select "YEARDAY"
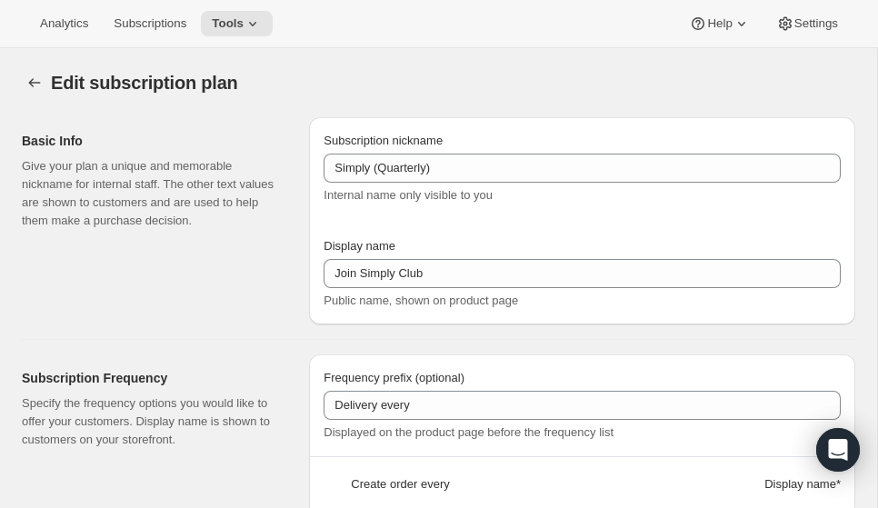
select select "2"
select select "15"
select select "5"
select select "15"
select select "8"
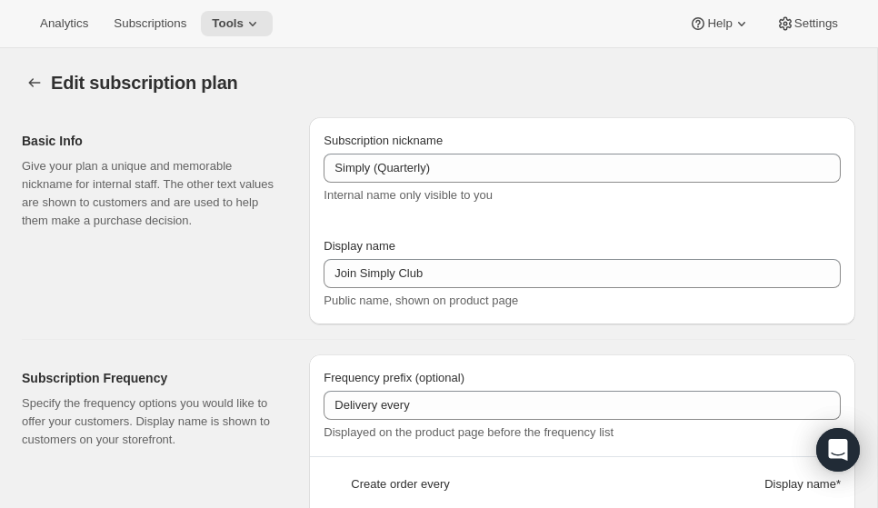
select select "15"
select select "11"
select select "15"
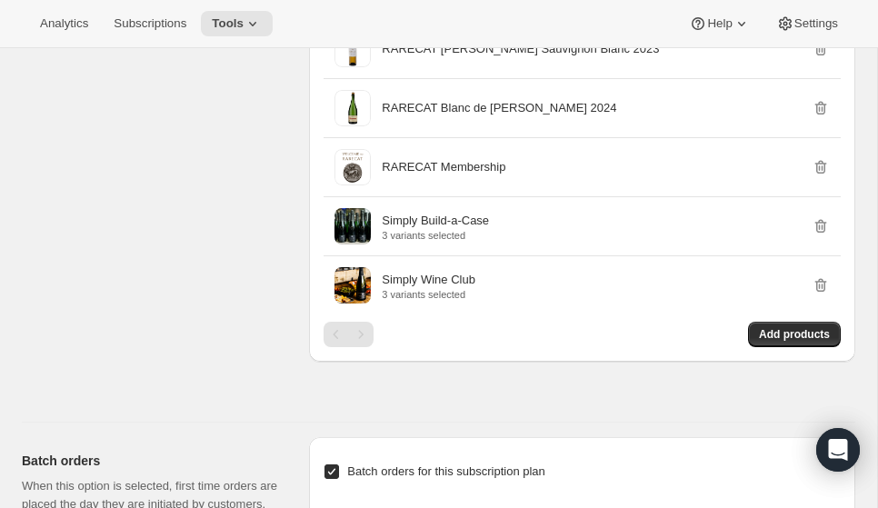
scroll to position [1577, 0]
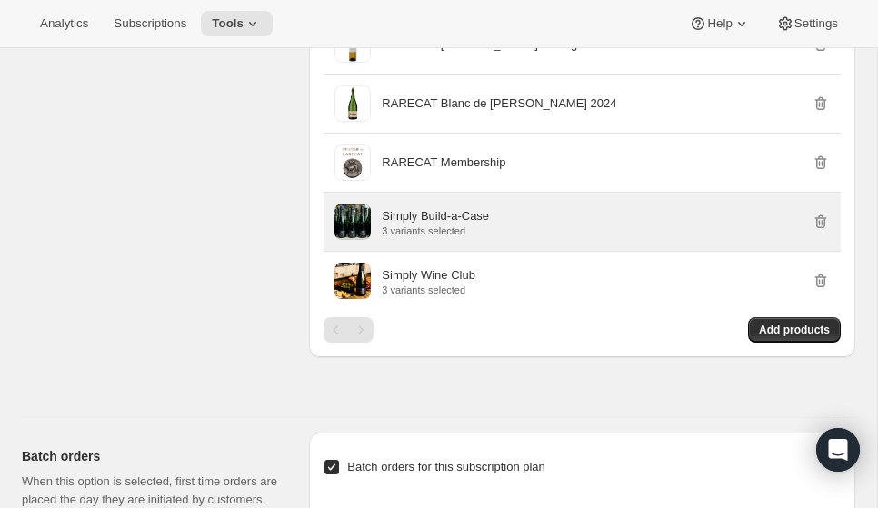
click at [444, 225] on p "Simply Build-a-Case" at bounding box center [435, 216] width 107 height 18
